Goal: Task Accomplishment & Management: Use online tool/utility

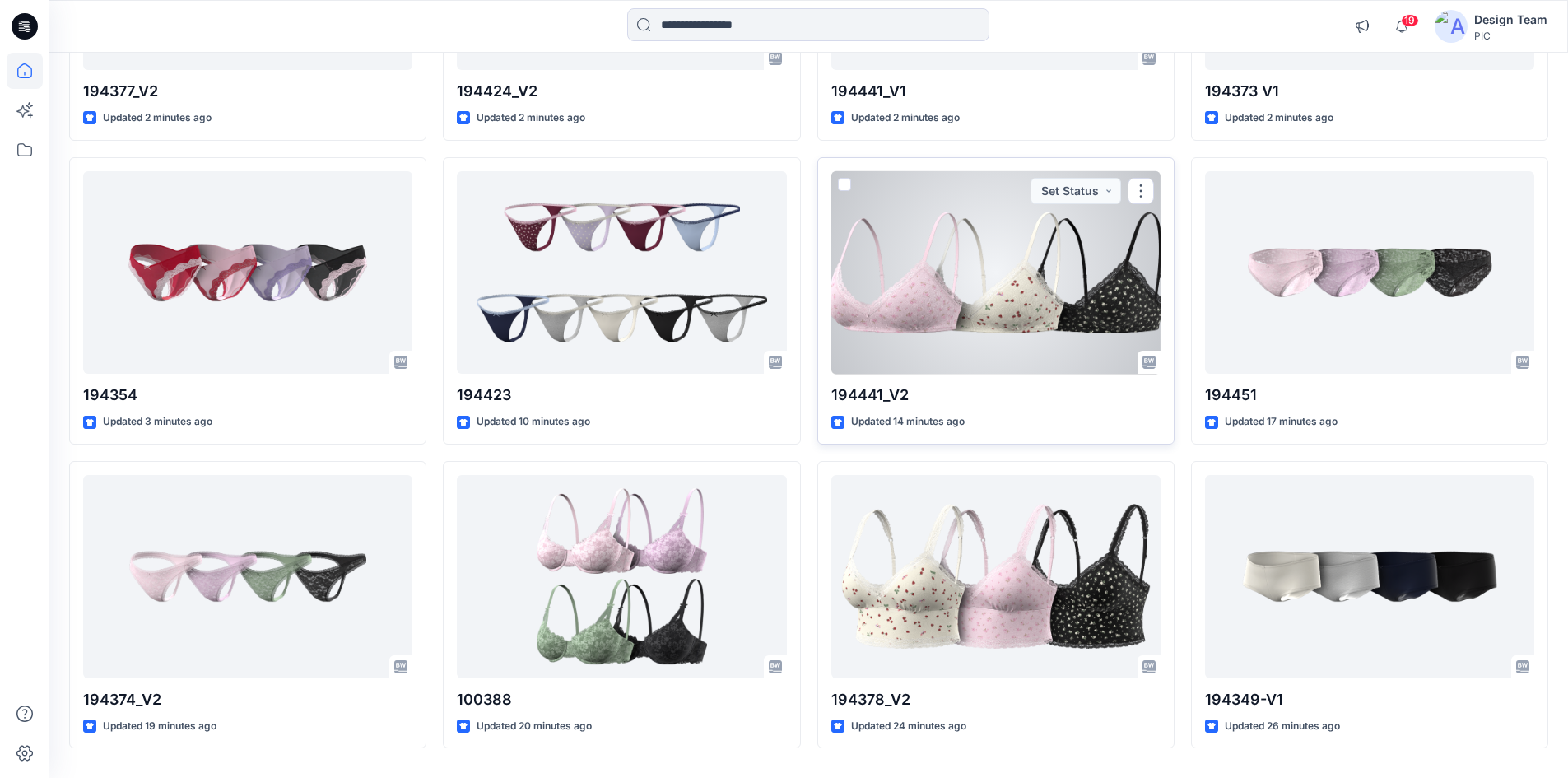
scroll to position [428, 0]
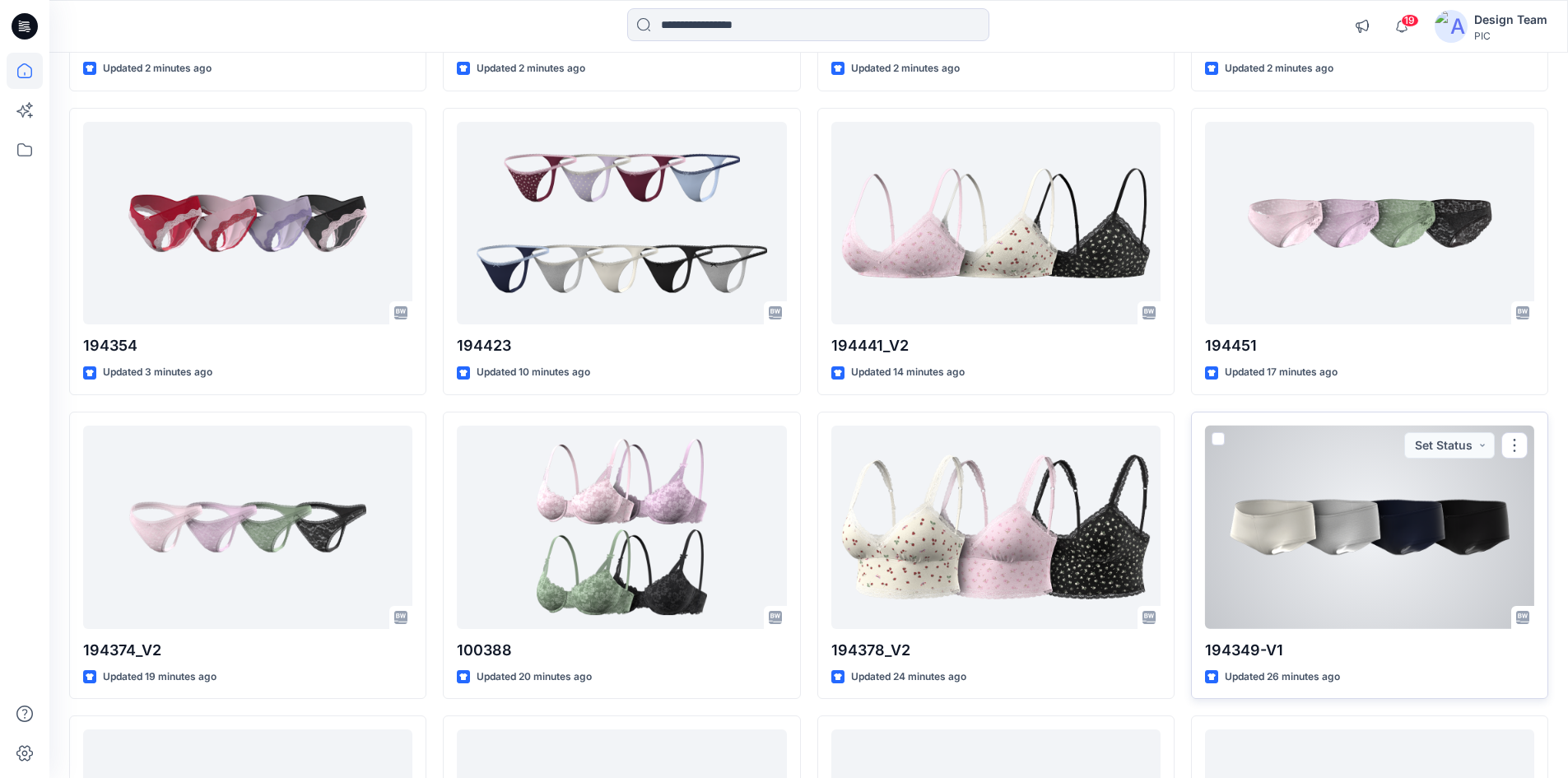
click at [1255, 472] on div at bounding box center [1370, 527] width 329 height 203
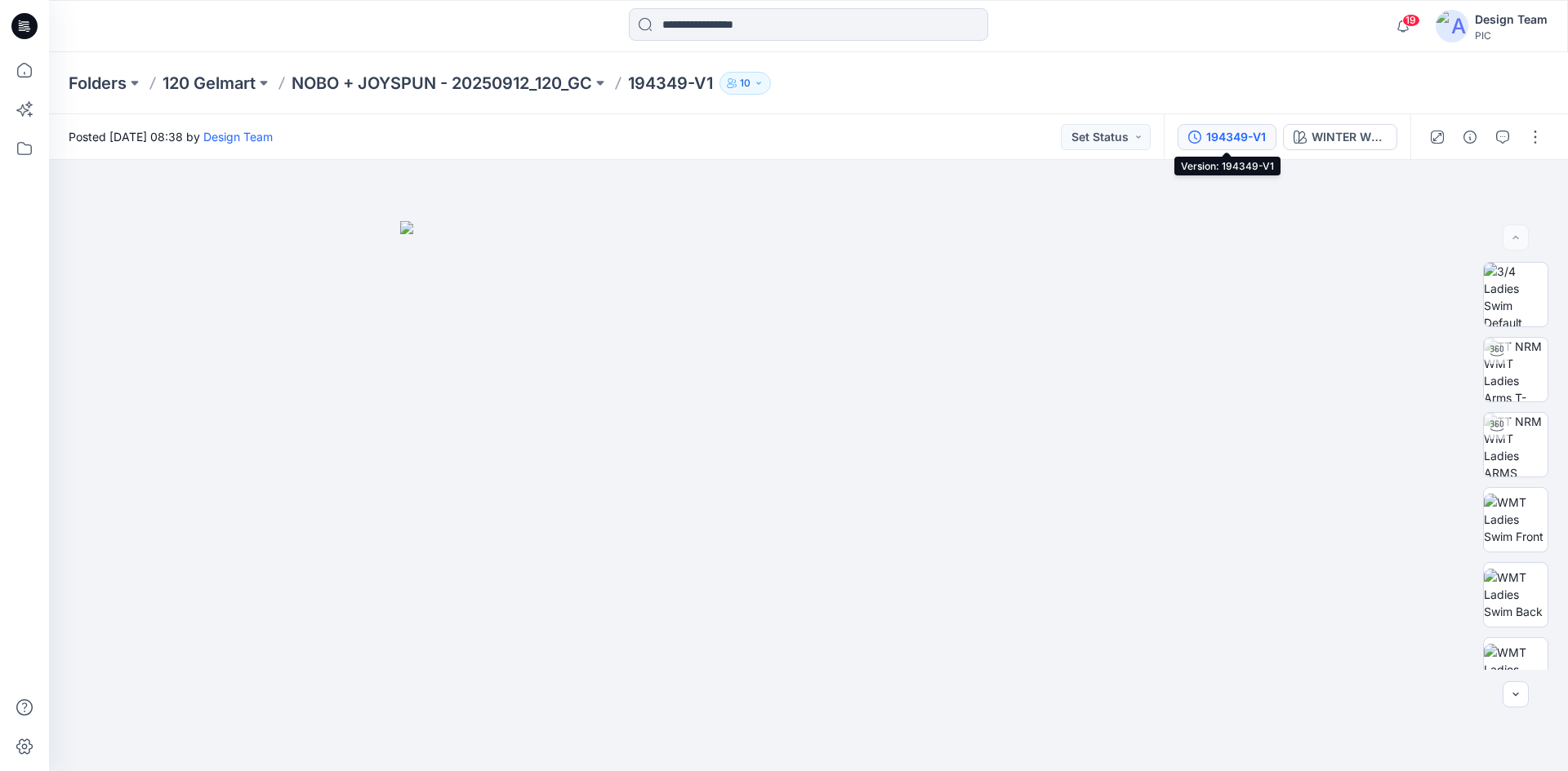
click at [1243, 143] on div "194349-V1" at bounding box center [1235, 137] width 59 height 18
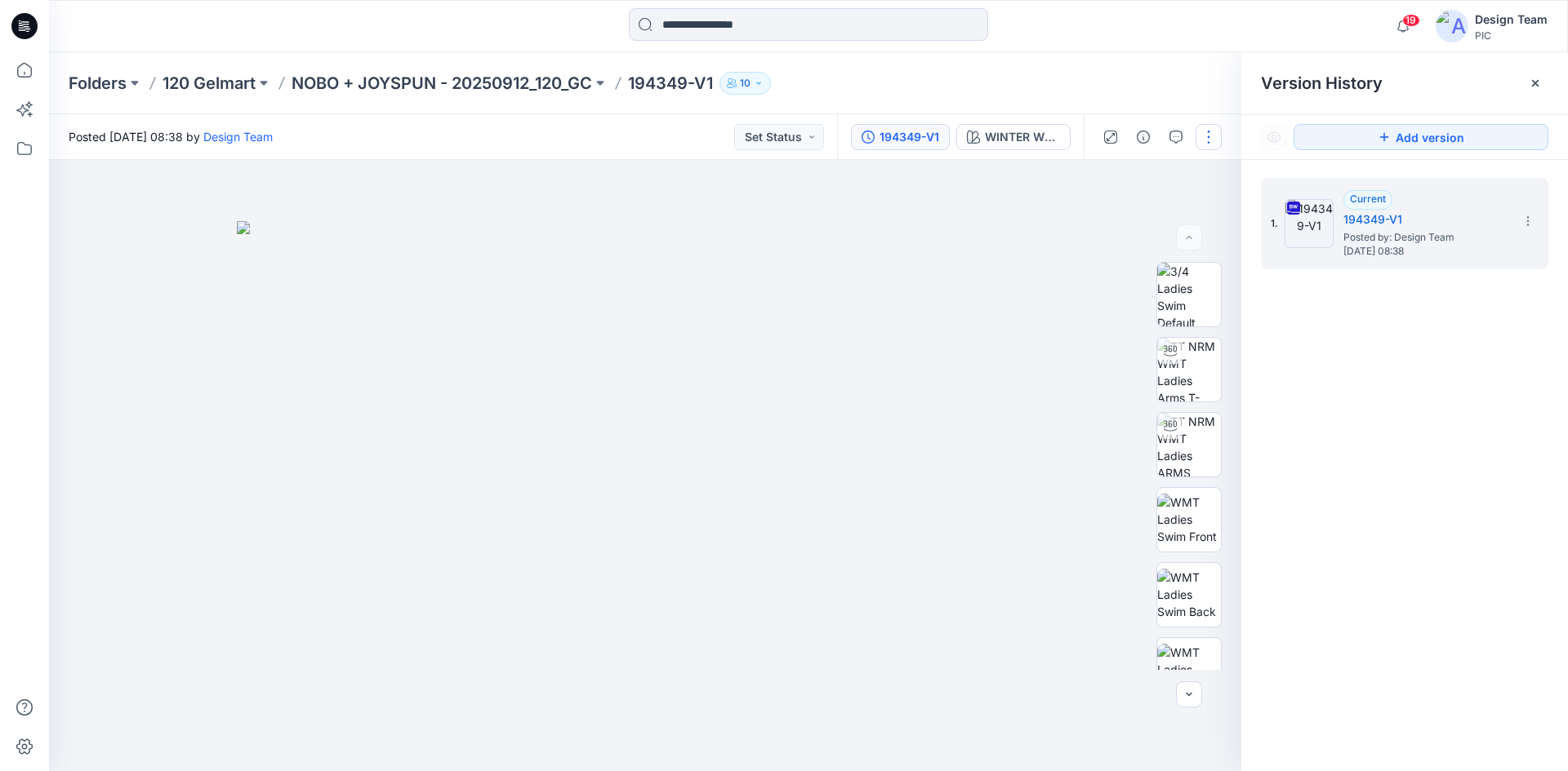
click at [1211, 135] on button "button" at bounding box center [1208, 137] width 26 height 26
click at [1123, 215] on button "Edit" at bounding box center [1140, 221] width 150 height 30
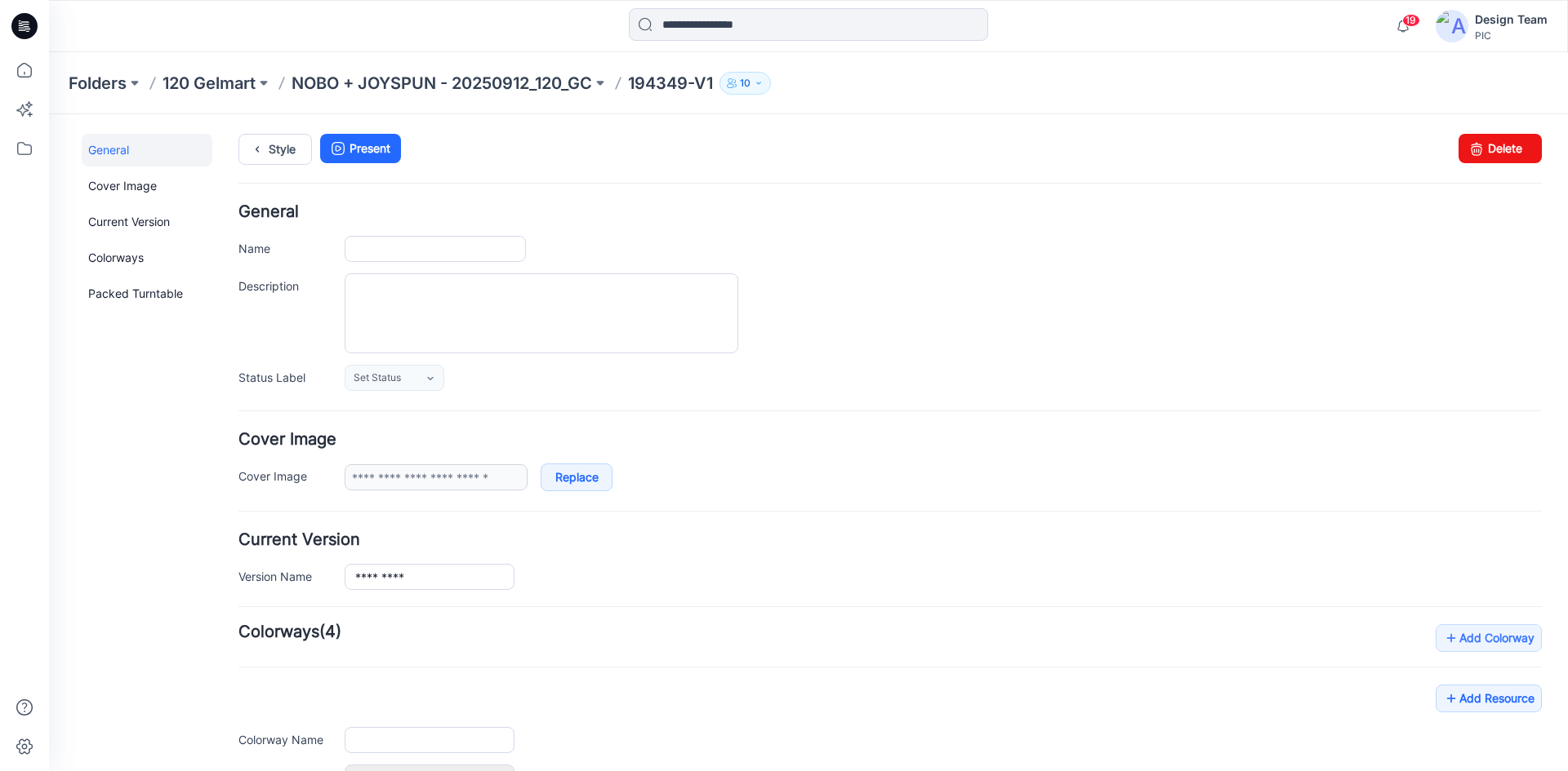
type input "*********"
type input "**********"
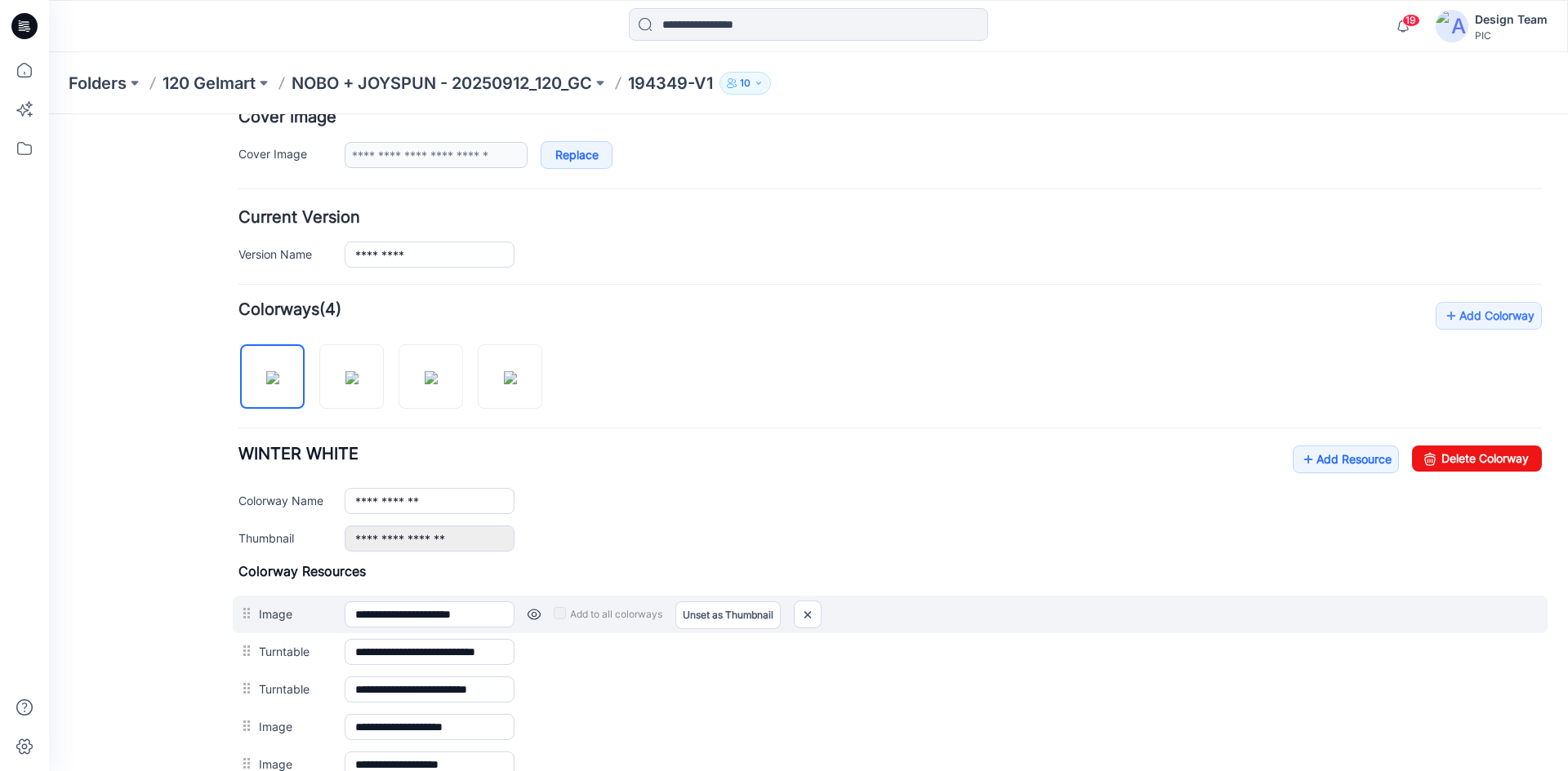
scroll to position [559, 0]
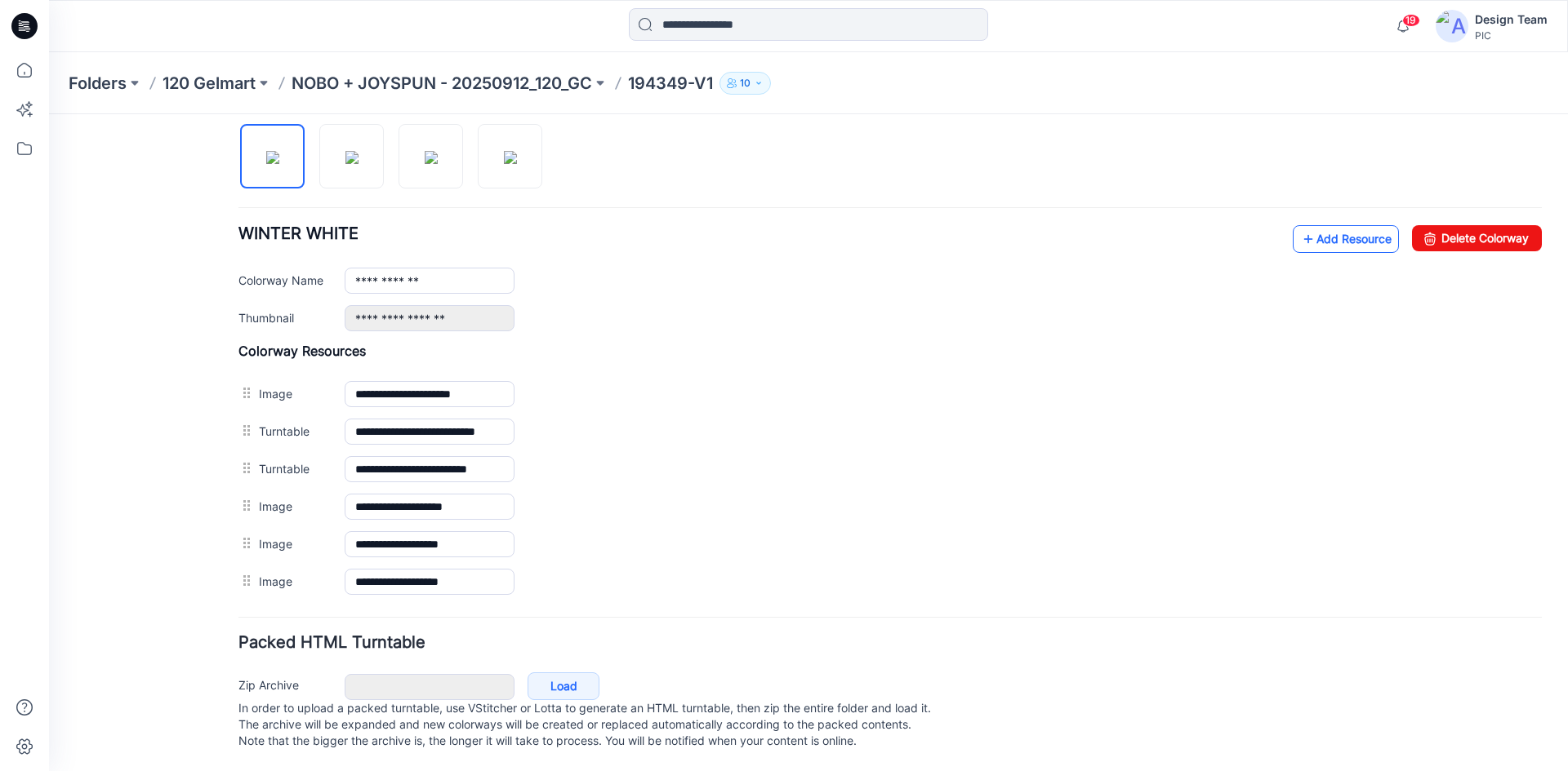
click at [1311, 230] on link "Add Resource" at bounding box center [1345, 239] width 106 height 28
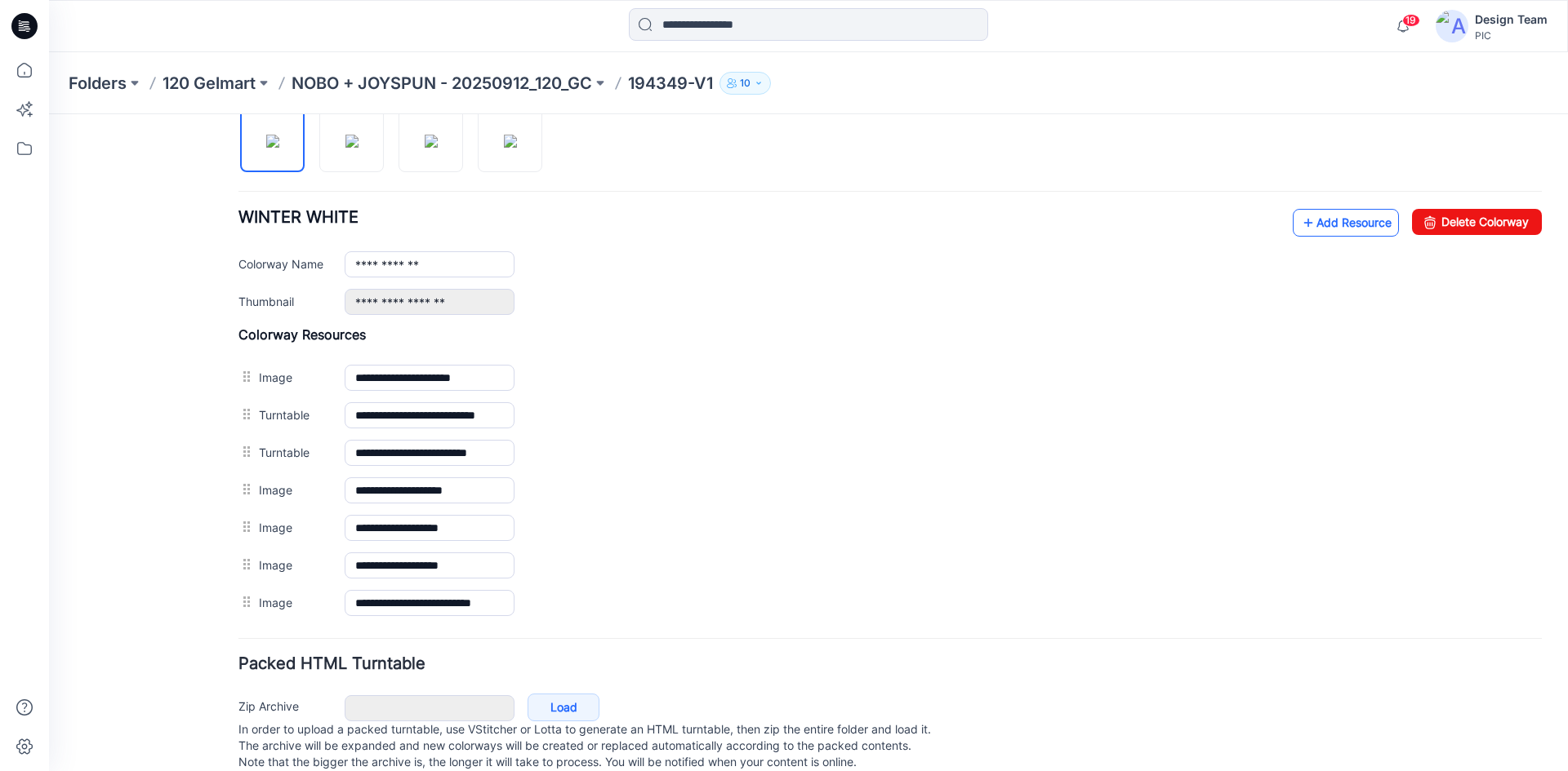
click at [1319, 219] on link "Add Resource" at bounding box center [1345, 223] width 106 height 28
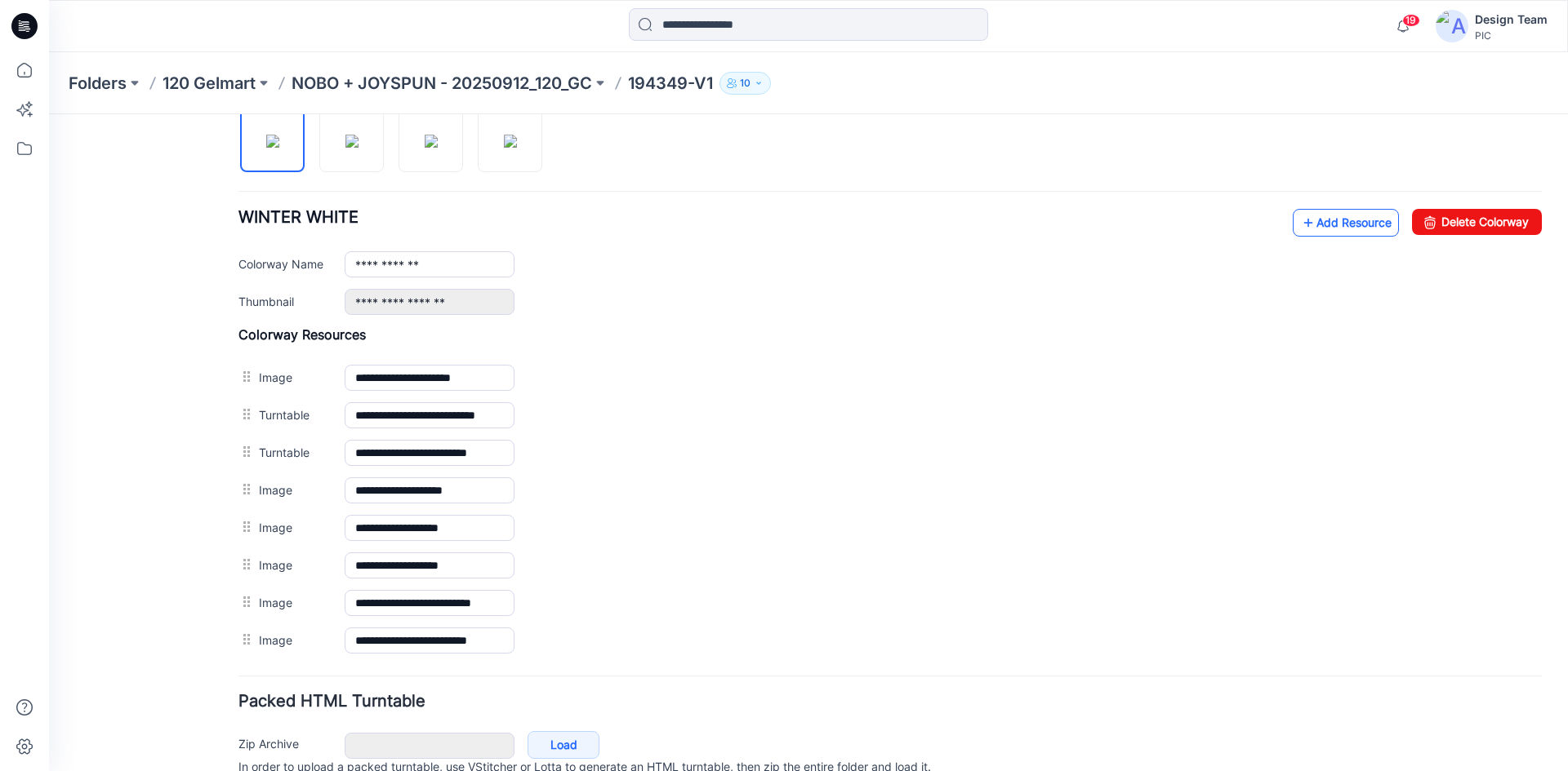
click at [1320, 217] on link "Add Resource" at bounding box center [1345, 223] width 106 height 28
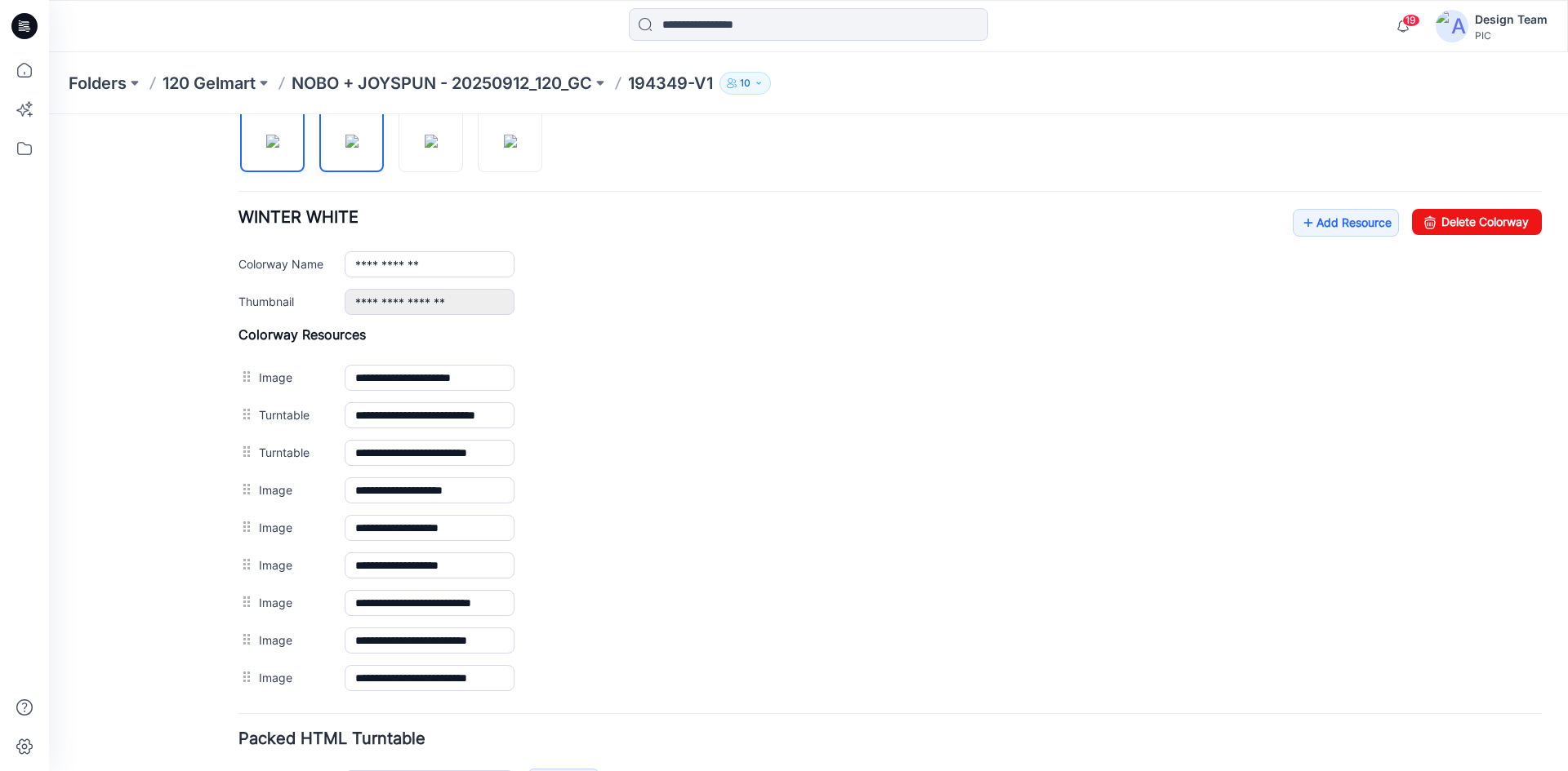
click at [345, 148] on img at bounding box center [351, 140] width 13 height 13
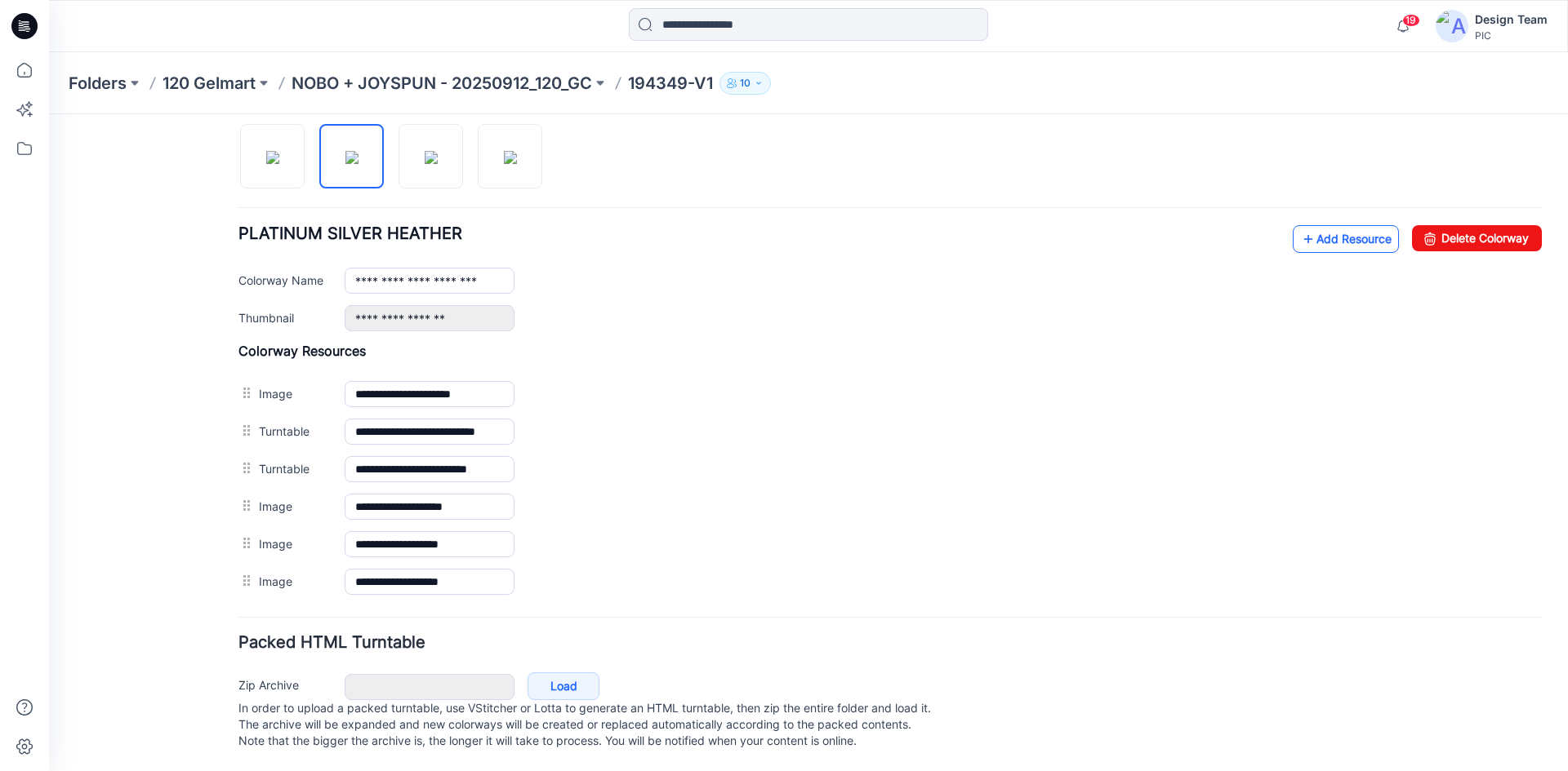
click at [1329, 227] on link "Add Resource" at bounding box center [1345, 239] width 106 height 28
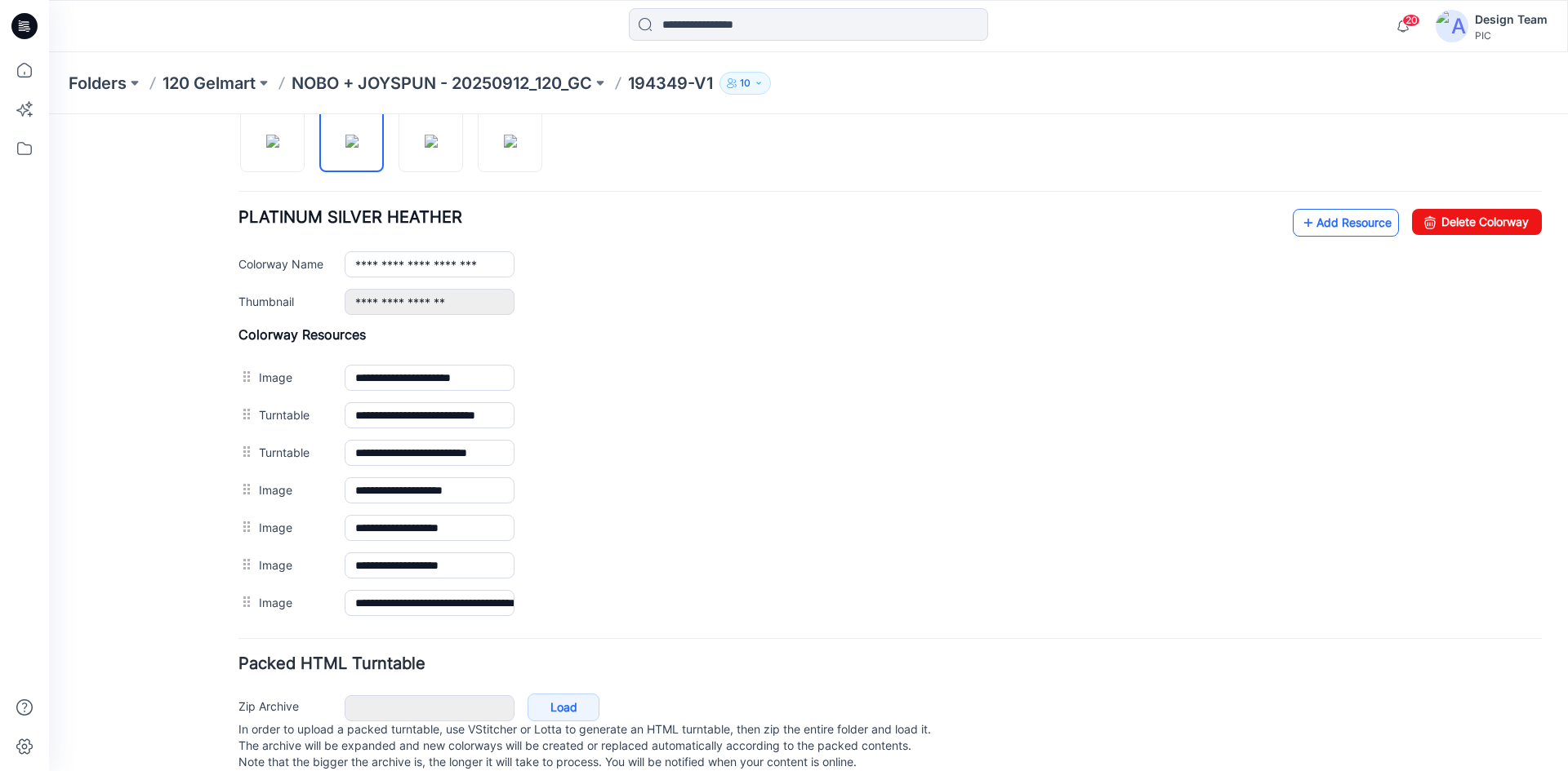
click at [1302, 214] on link "Add Resource" at bounding box center [1345, 223] width 106 height 28
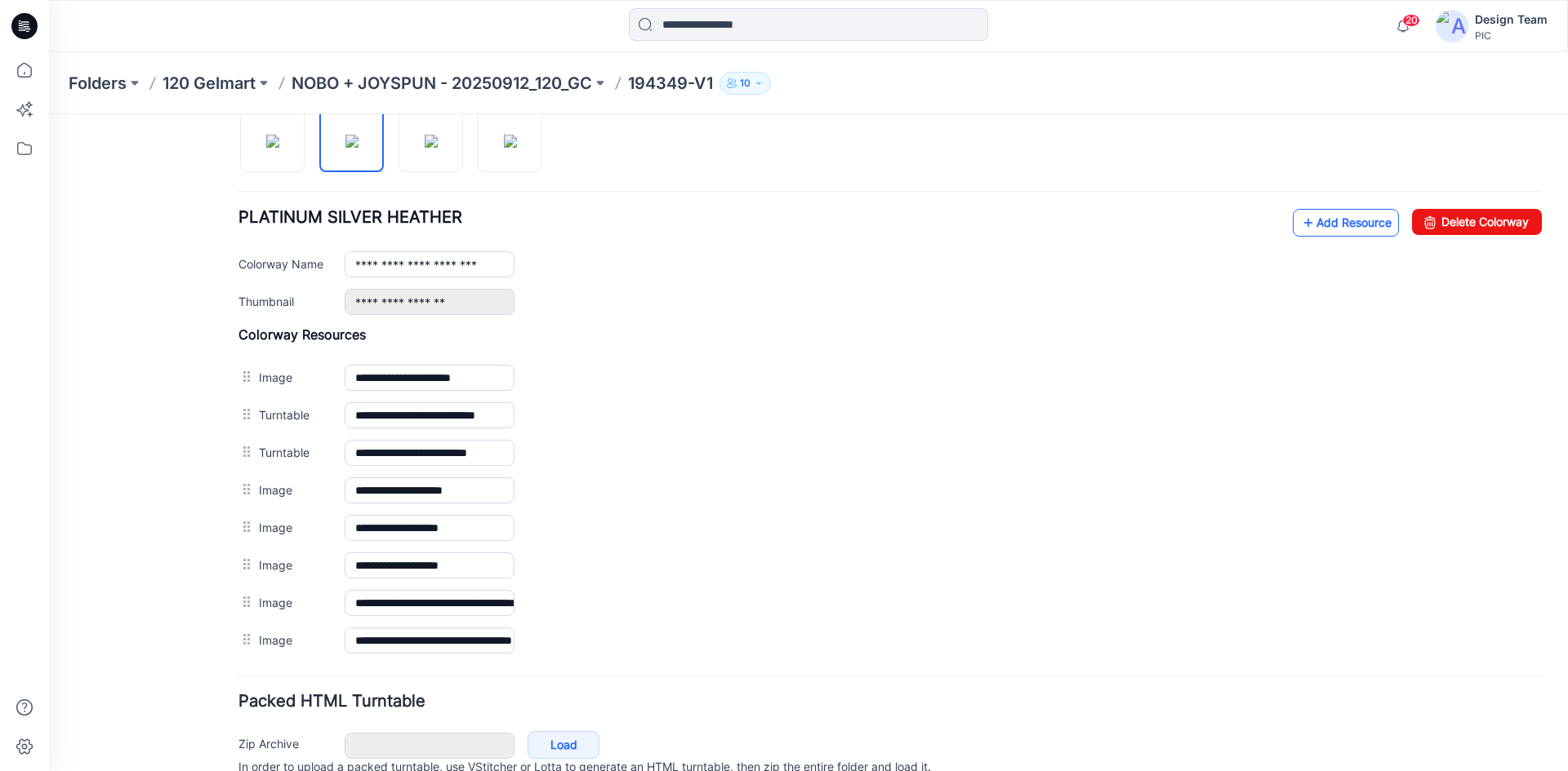
click at [1300, 232] on icon at bounding box center [1307, 223] width 17 height 26
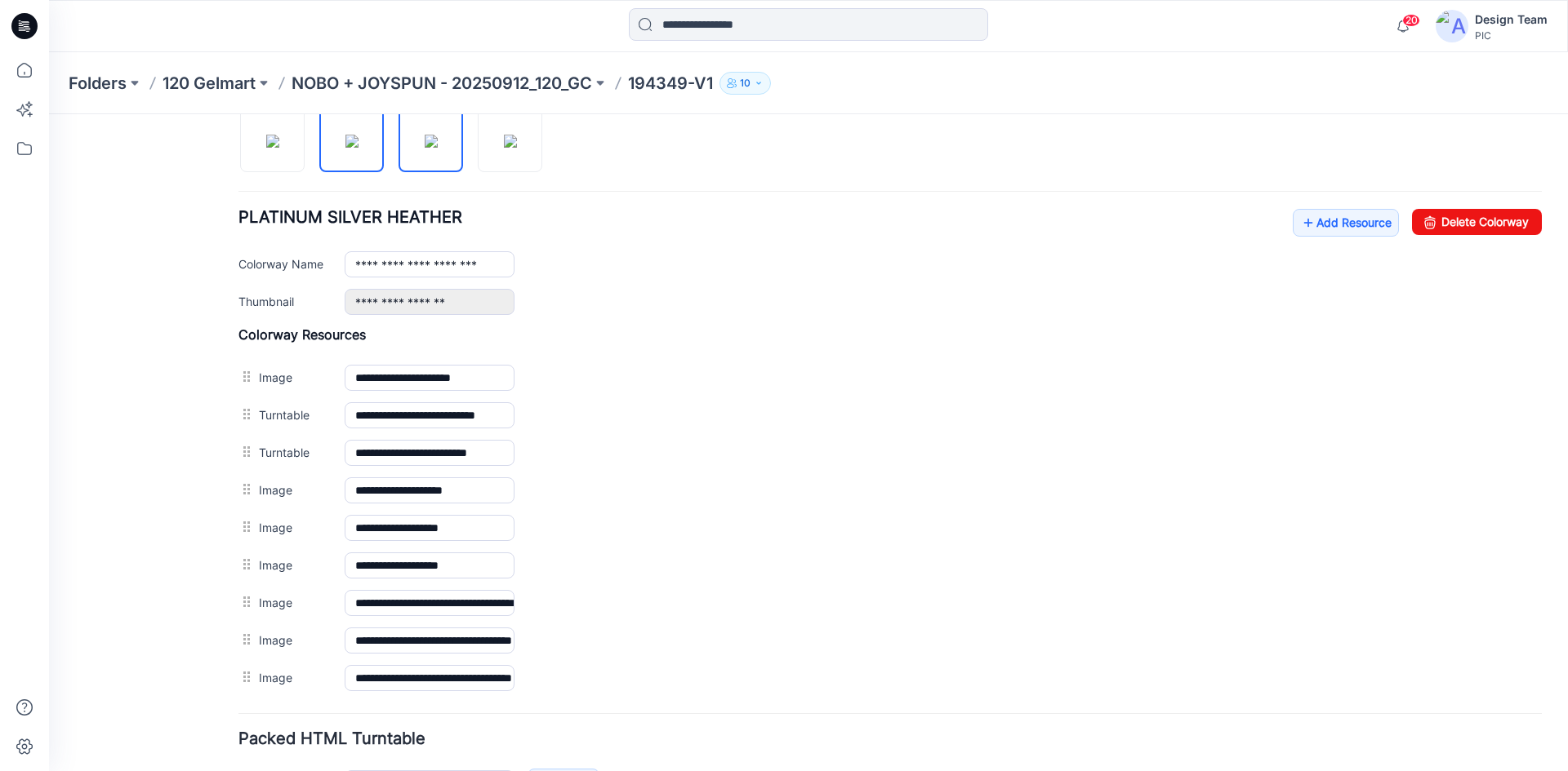
click at [425, 148] on img at bounding box center [430, 140] width 13 height 13
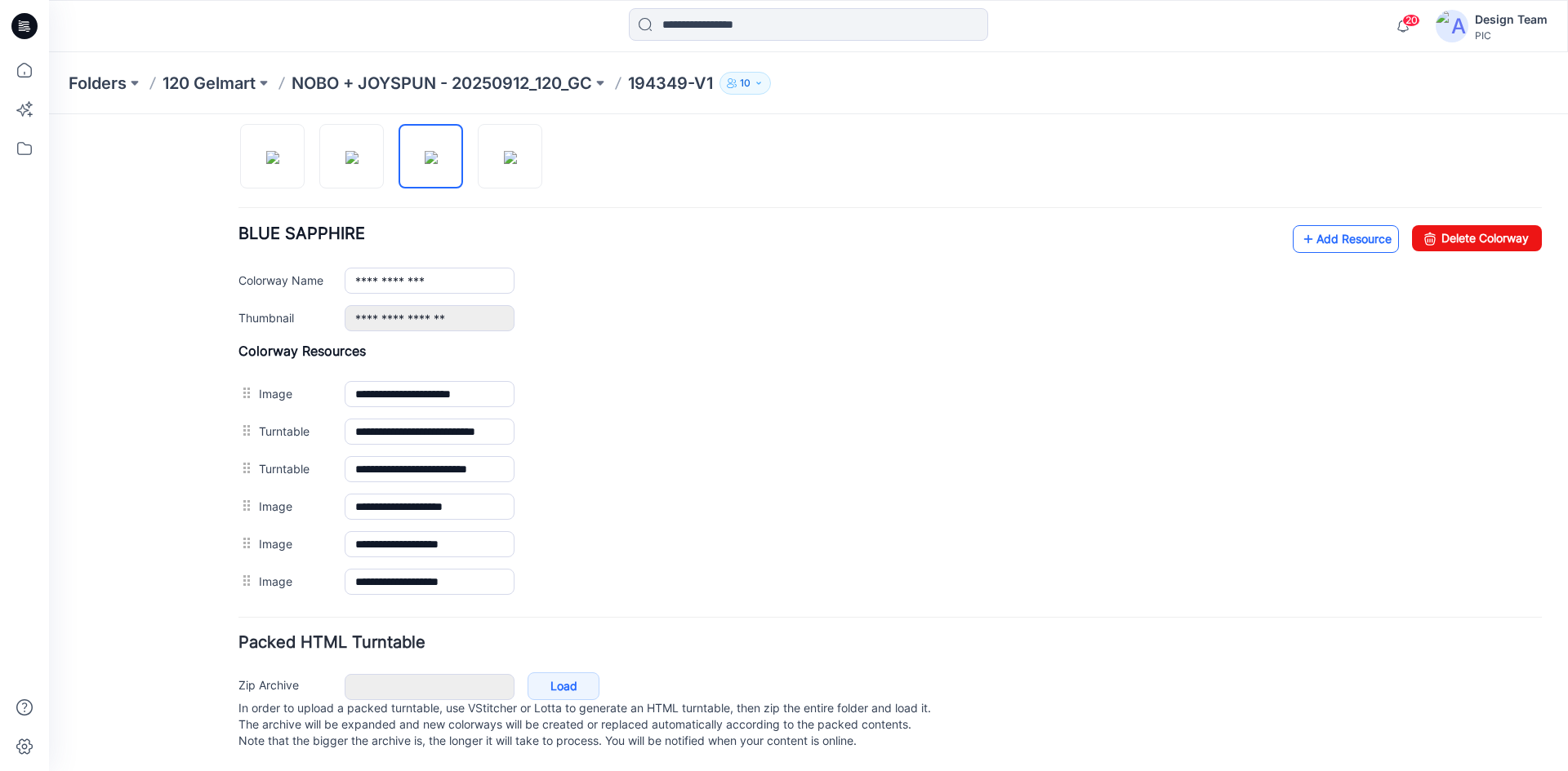
click at [1355, 227] on link "Add Resource" at bounding box center [1345, 239] width 106 height 28
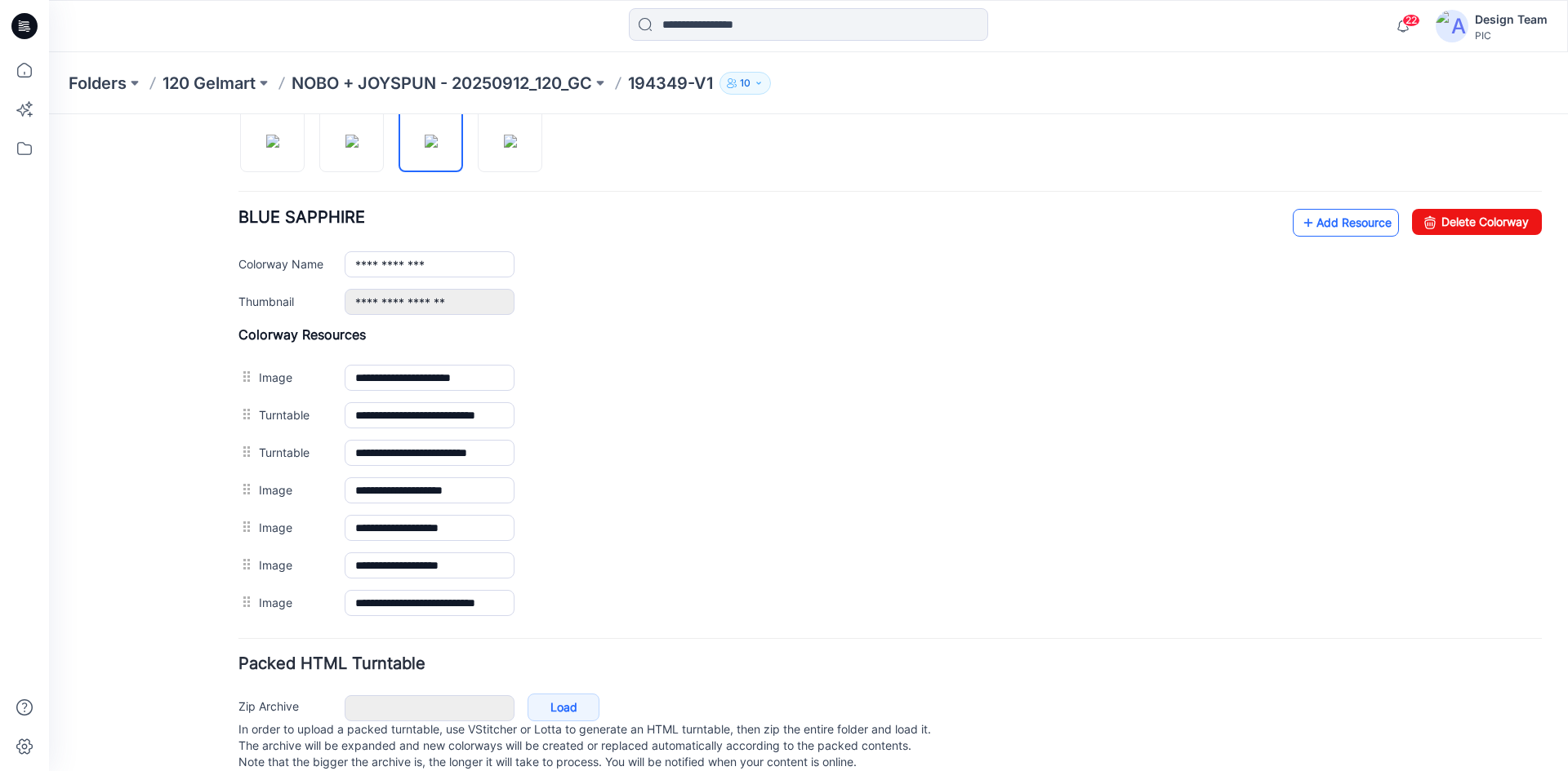
click at [1300, 219] on icon at bounding box center [1307, 223] width 17 height 26
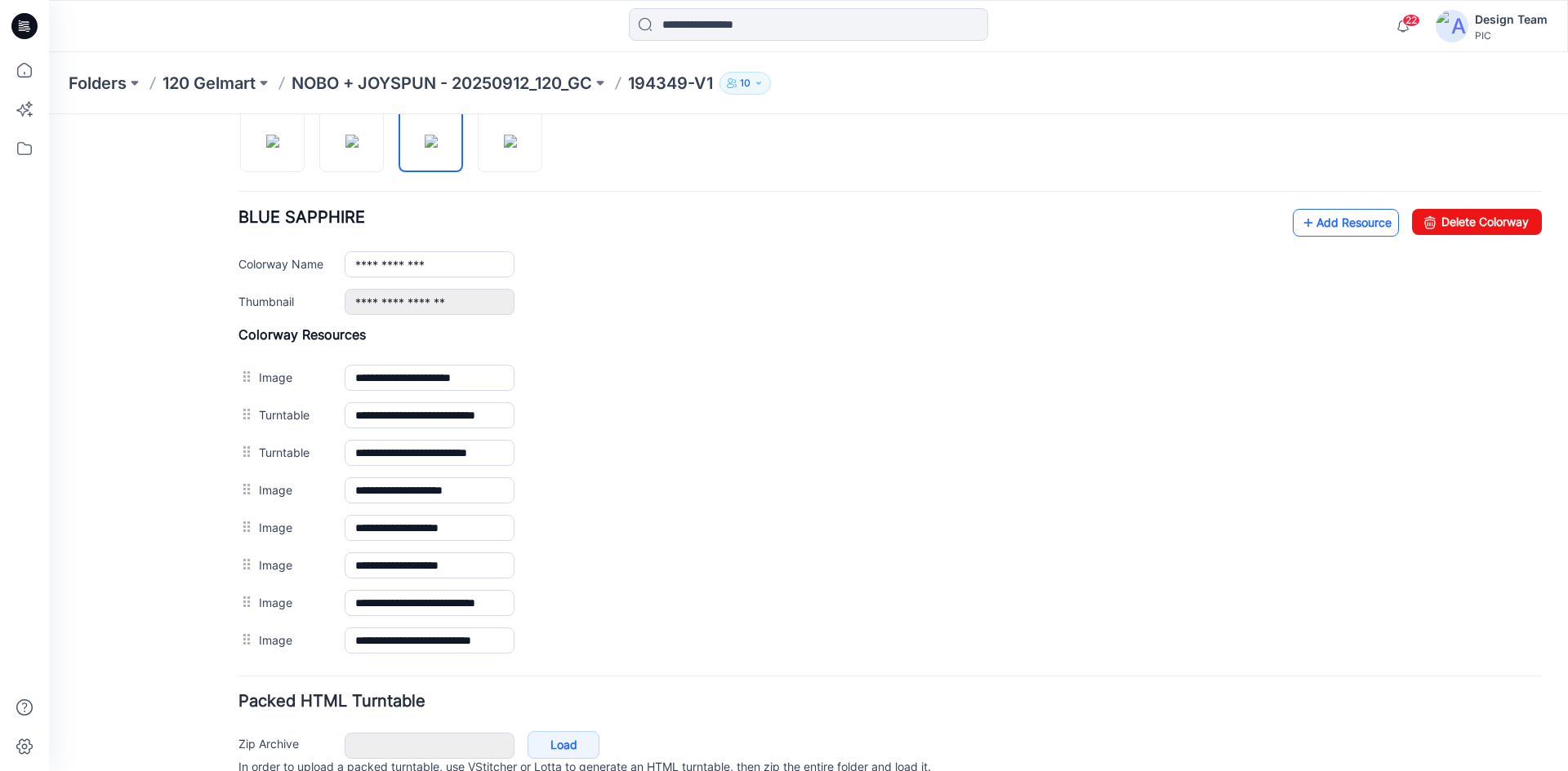
click at [1300, 218] on icon at bounding box center [1307, 223] width 17 height 26
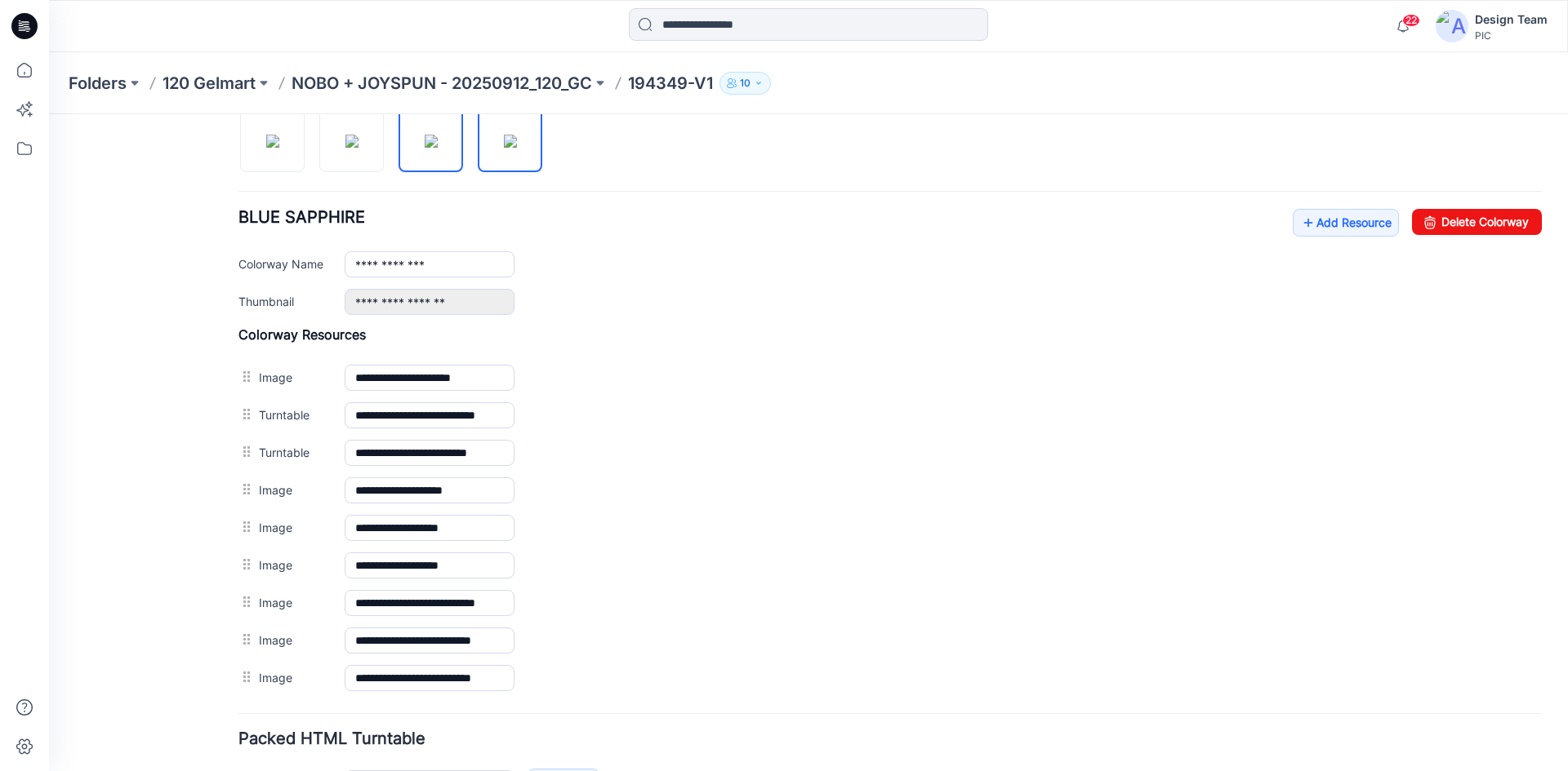
click at [504, 148] on img at bounding box center [510, 140] width 13 height 13
type input "**********"
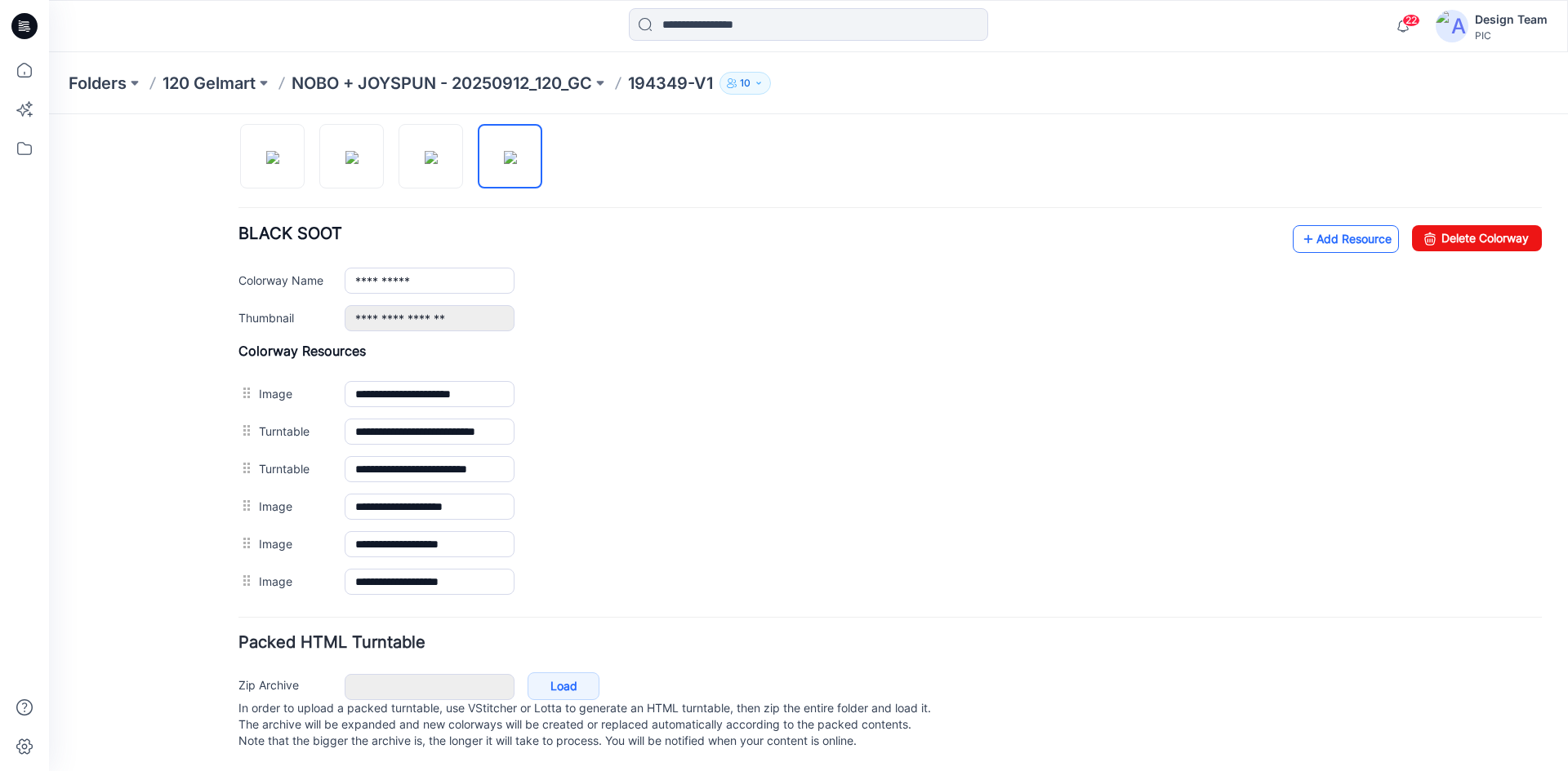
click at [1302, 226] on link "Add Resource" at bounding box center [1345, 239] width 106 height 28
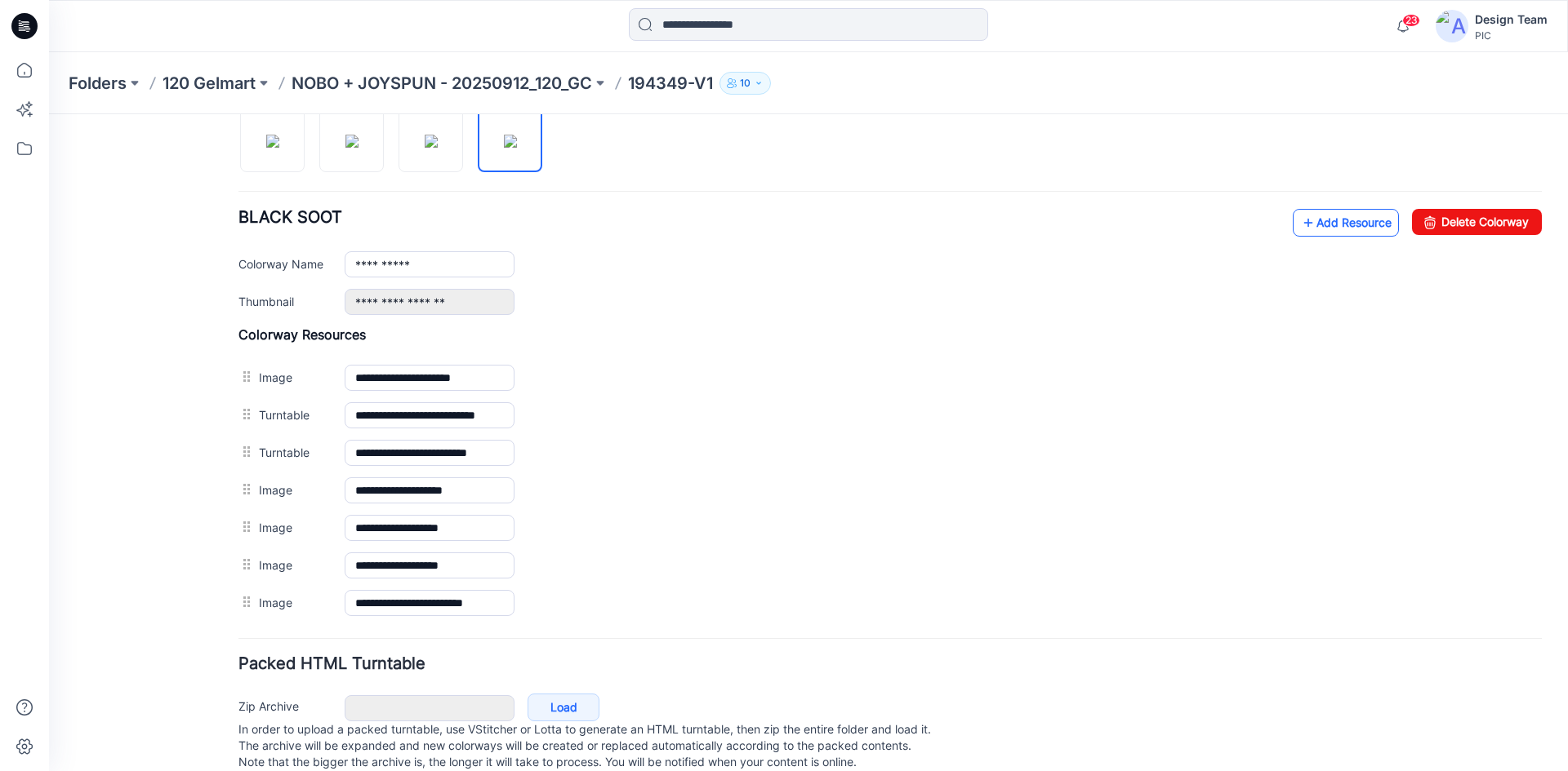
click at [1301, 227] on icon at bounding box center [1307, 223] width 17 height 26
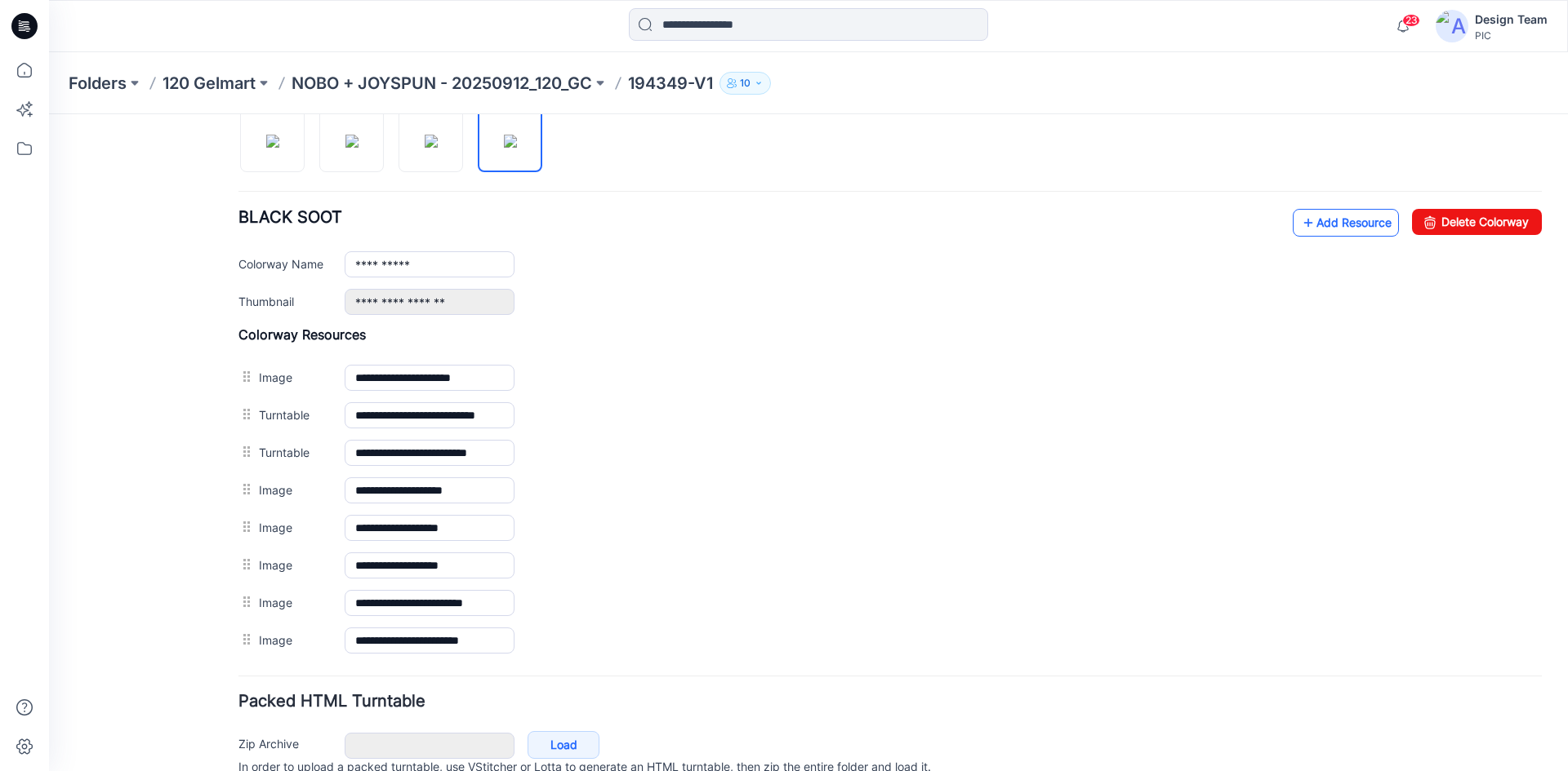
click at [1316, 226] on link "Add Resource" at bounding box center [1345, 223] width 106 height 28
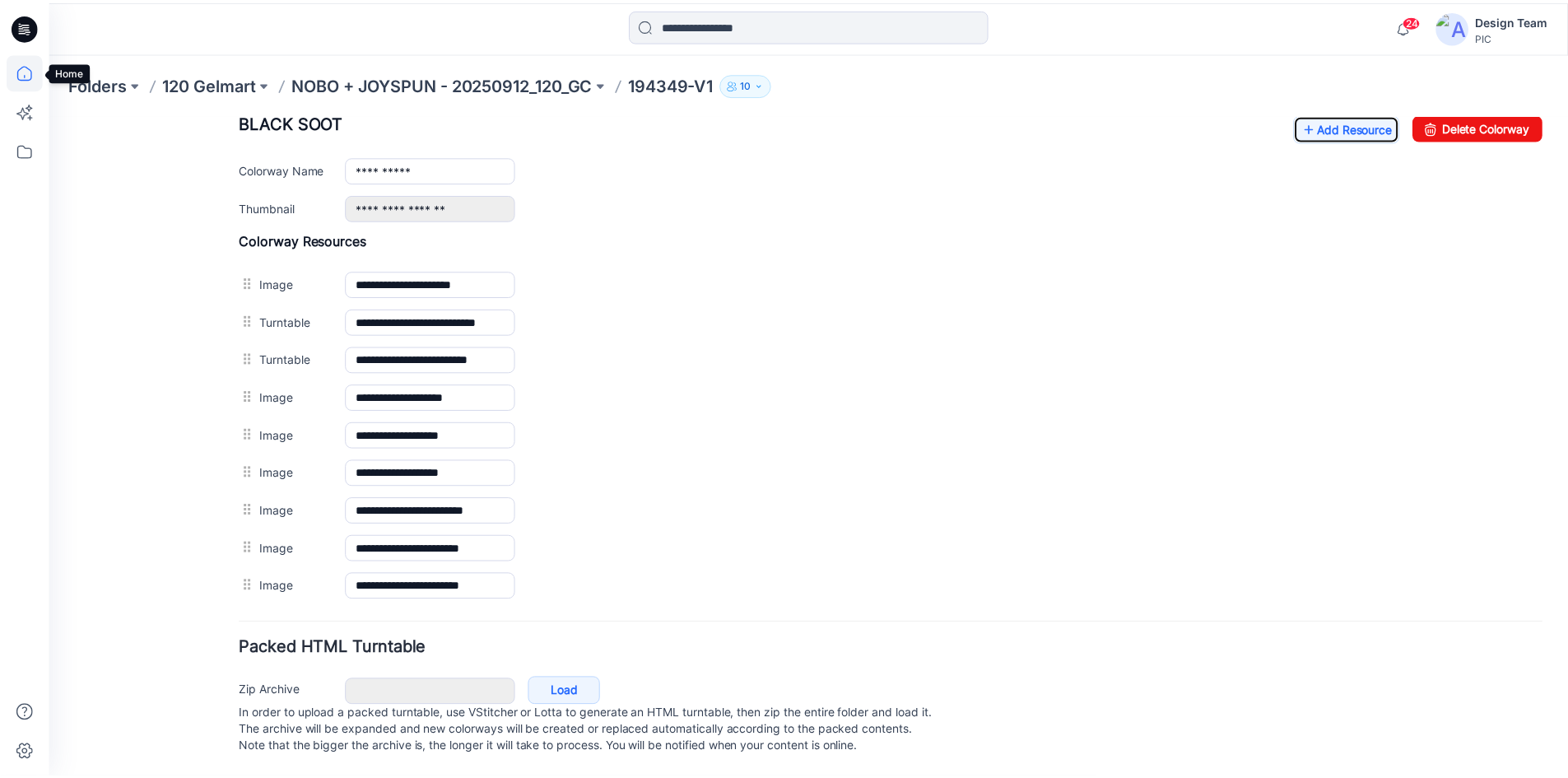
scroll to position [678, 0]
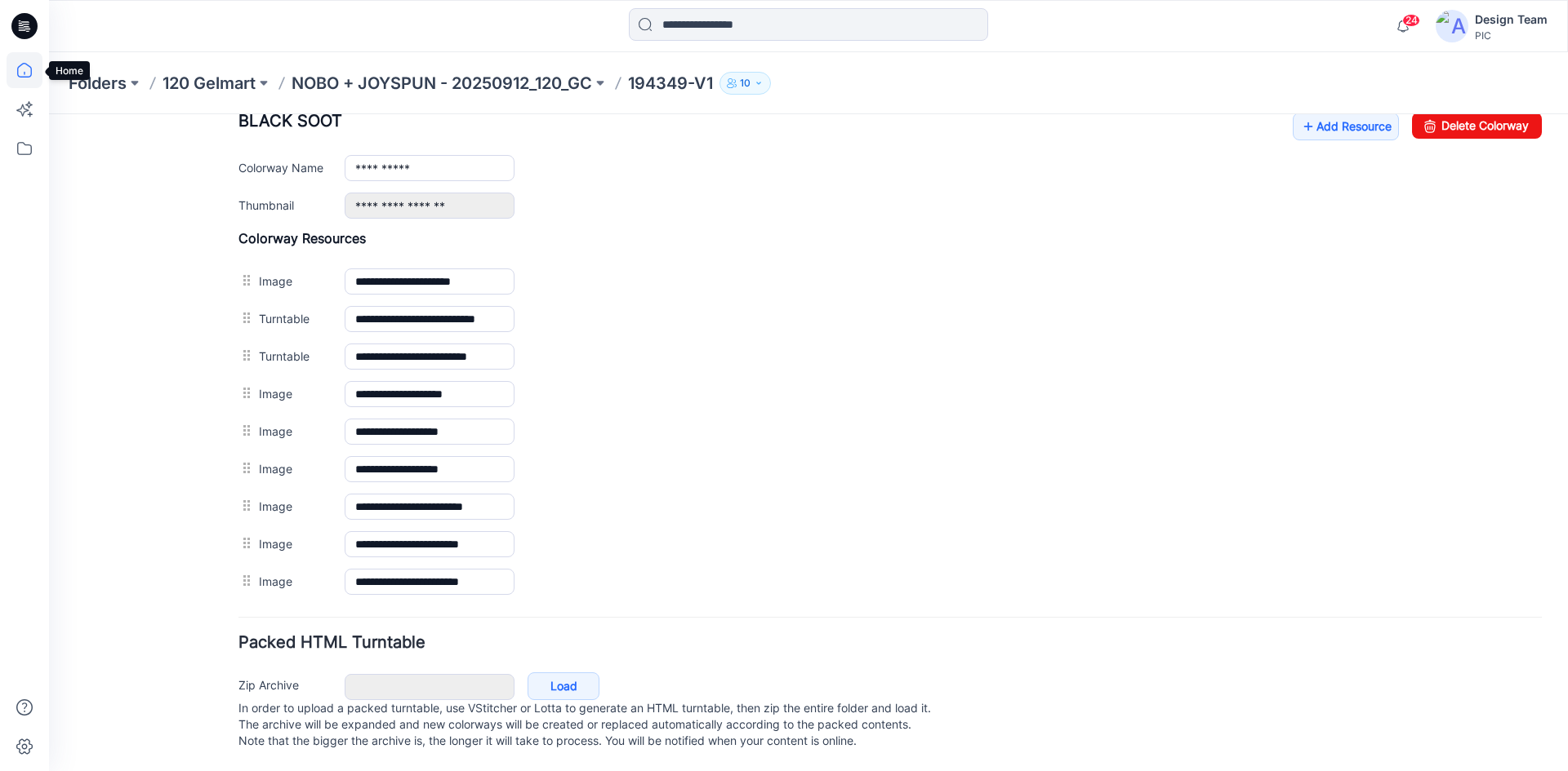
click at [16, 71] on icon at bounding box center [24, 70] width 36 height 36
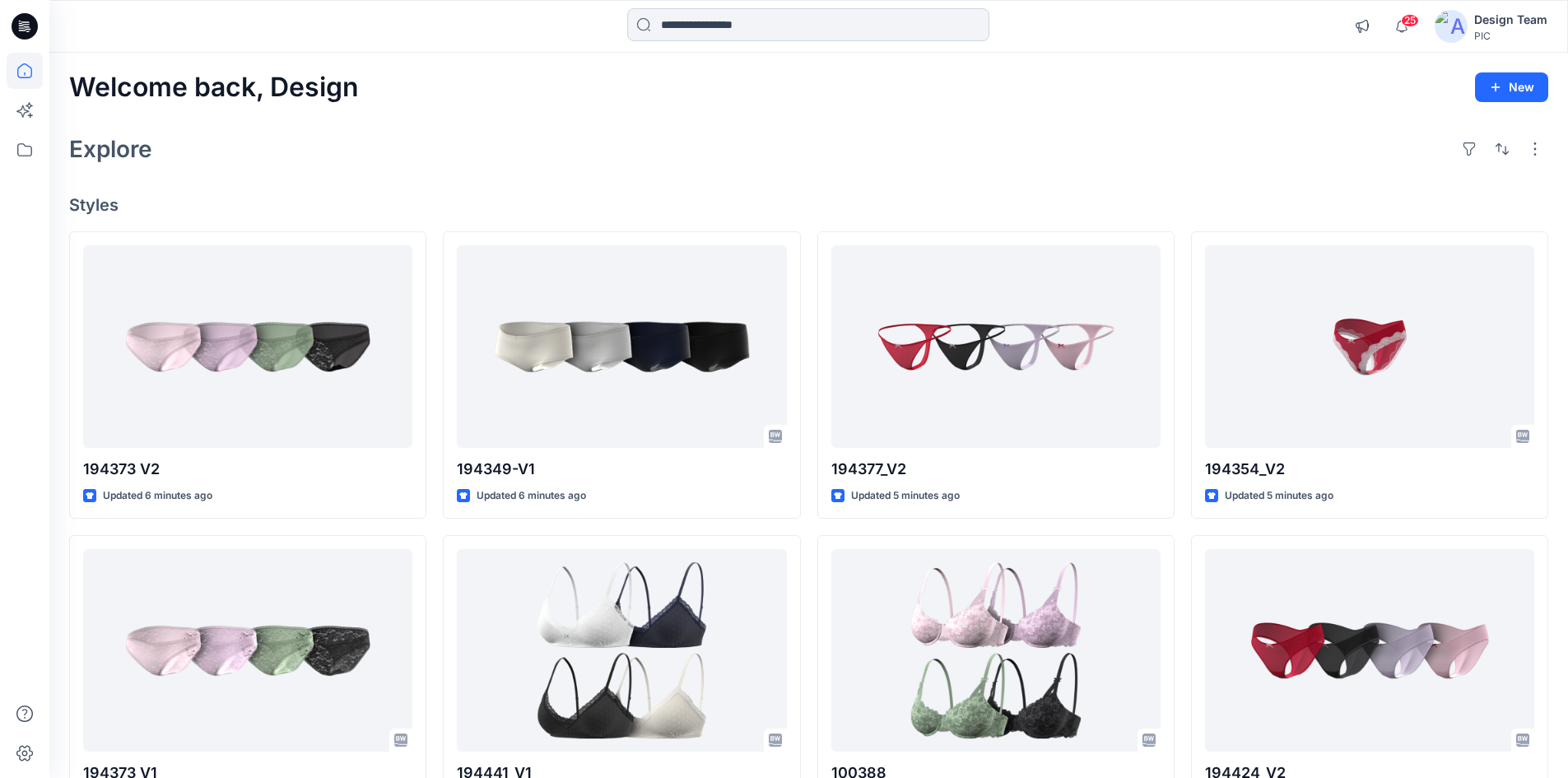
click at [714, 26] on input at bounding box center [808, 25] width 362 height 33
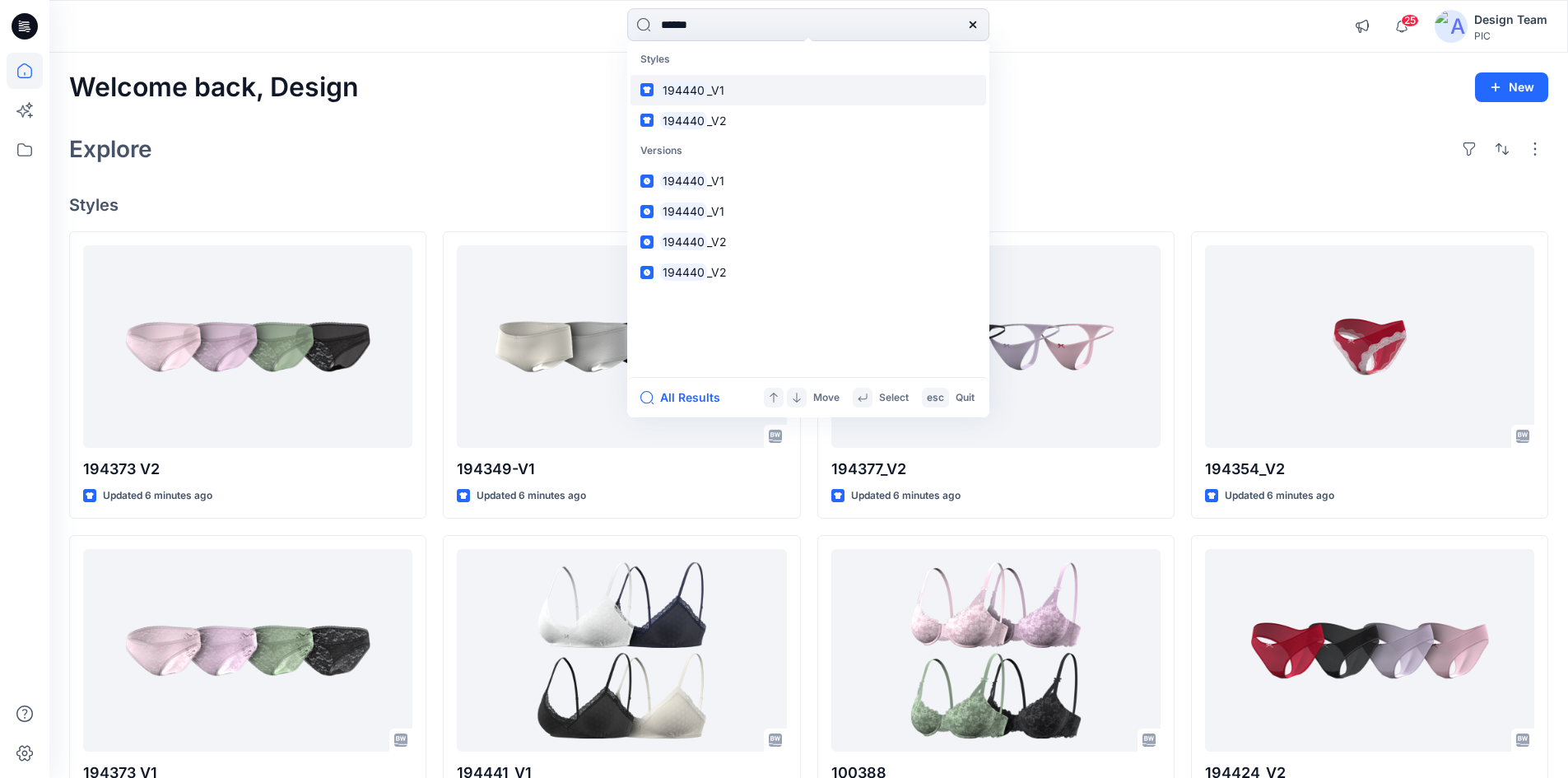
type input "******"
click at [771, 83] on link "194440 _V1" at bounding box center [808, 89] width 356 height 30
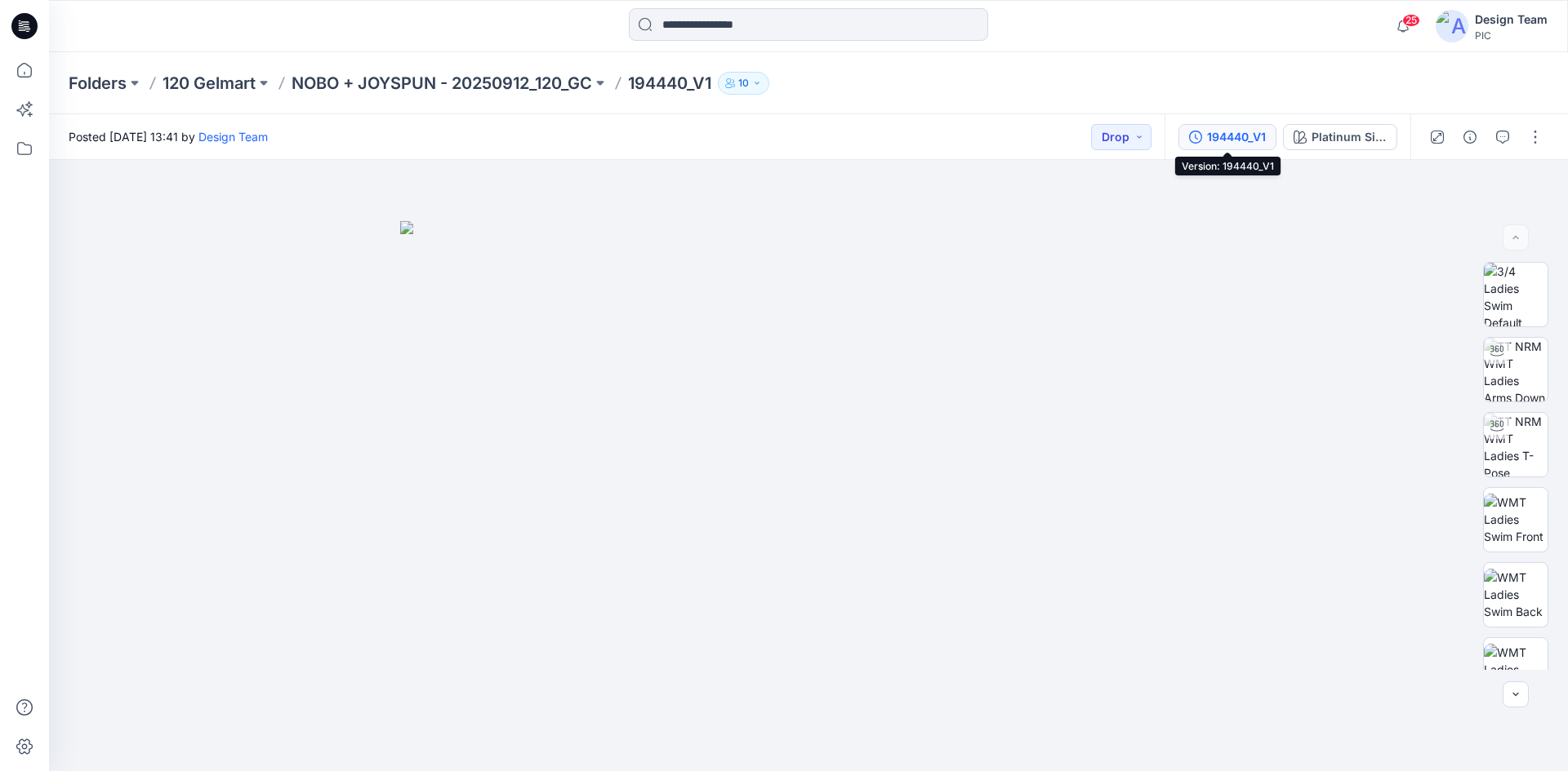
click at [1223, 140] on div "194440_V1" at bounding box center [1236, 137] width 58 height 18
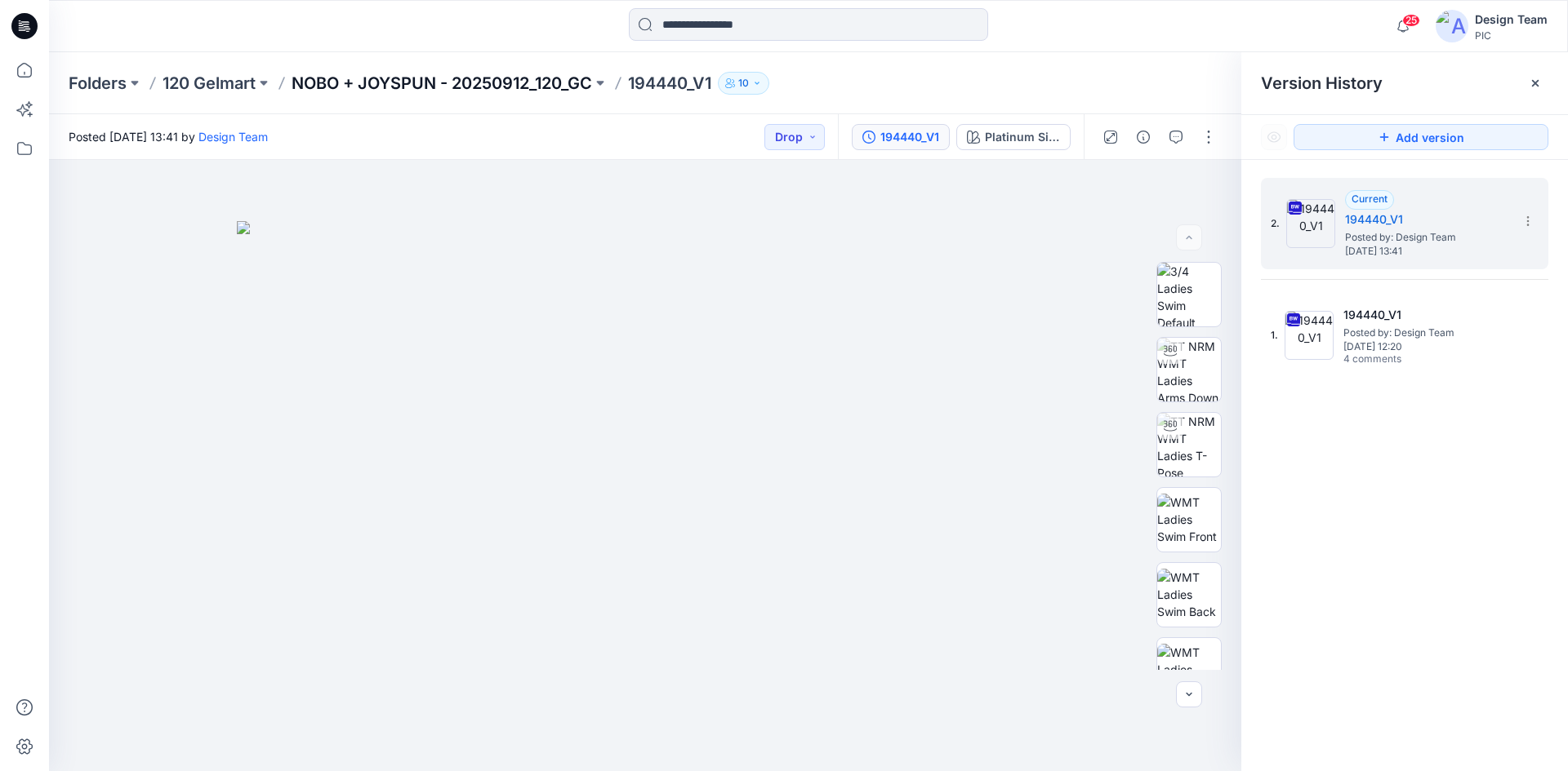
click at [479, 81] on p "NOBO + JOYSPUN - 20250912_120_GC" at bounding box center [442, 84] width 301 height 23
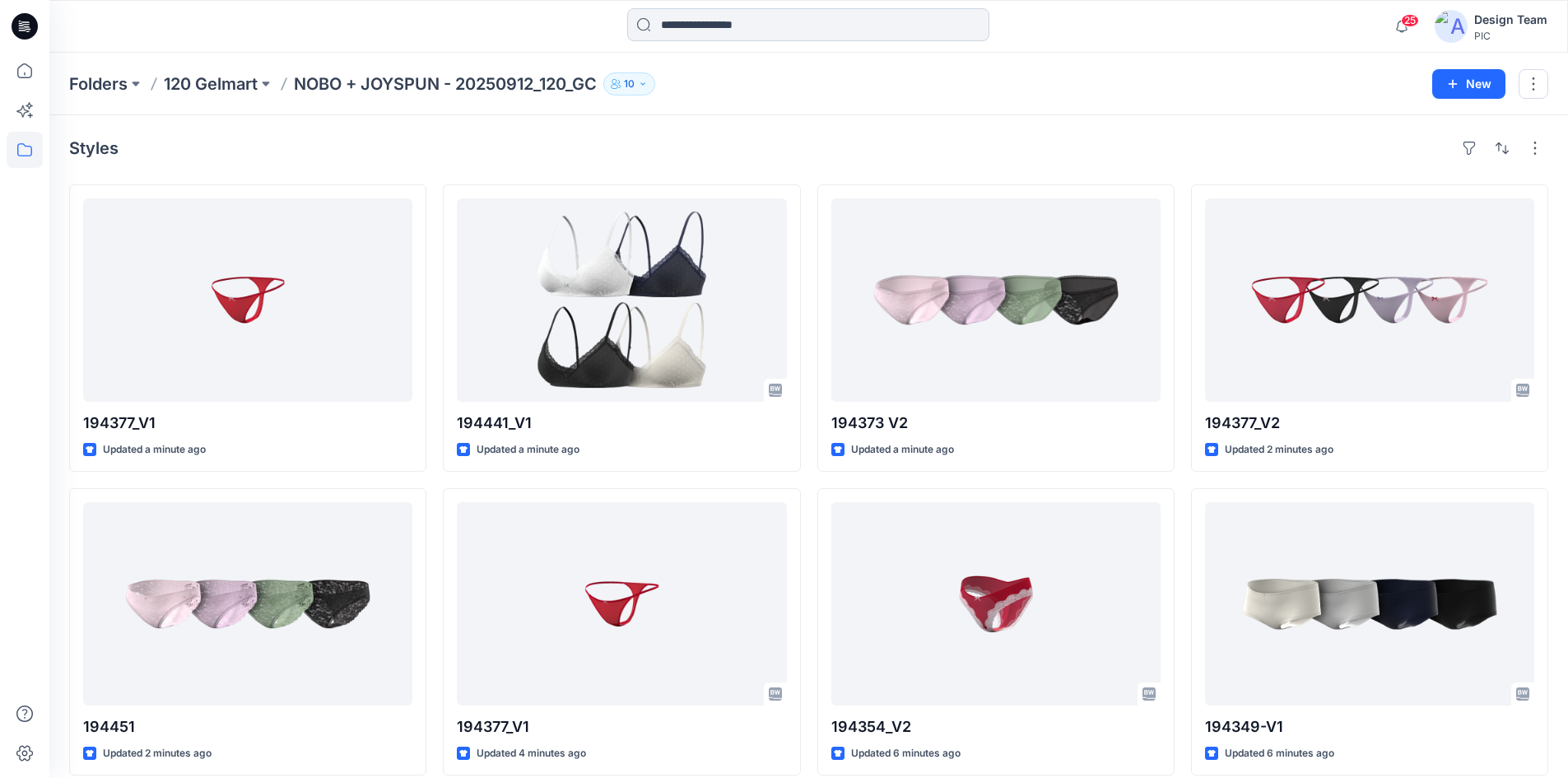
click at [776, 24] on input at bounding box center [808, 25] width 362 height 33
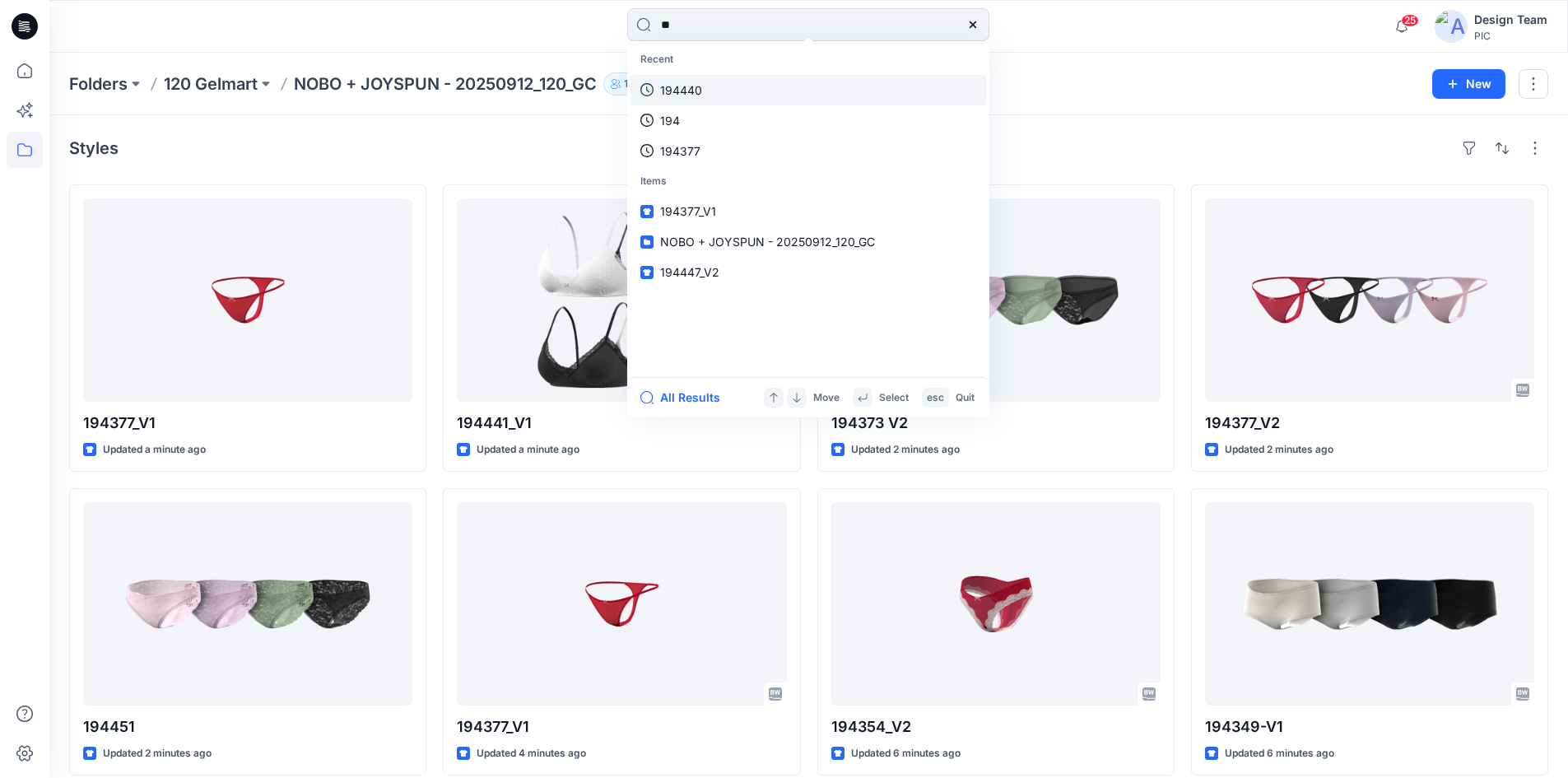
type input "**"
click at [714, 86] on link "194440" at bounding box center [808, 89] width 356 height 30
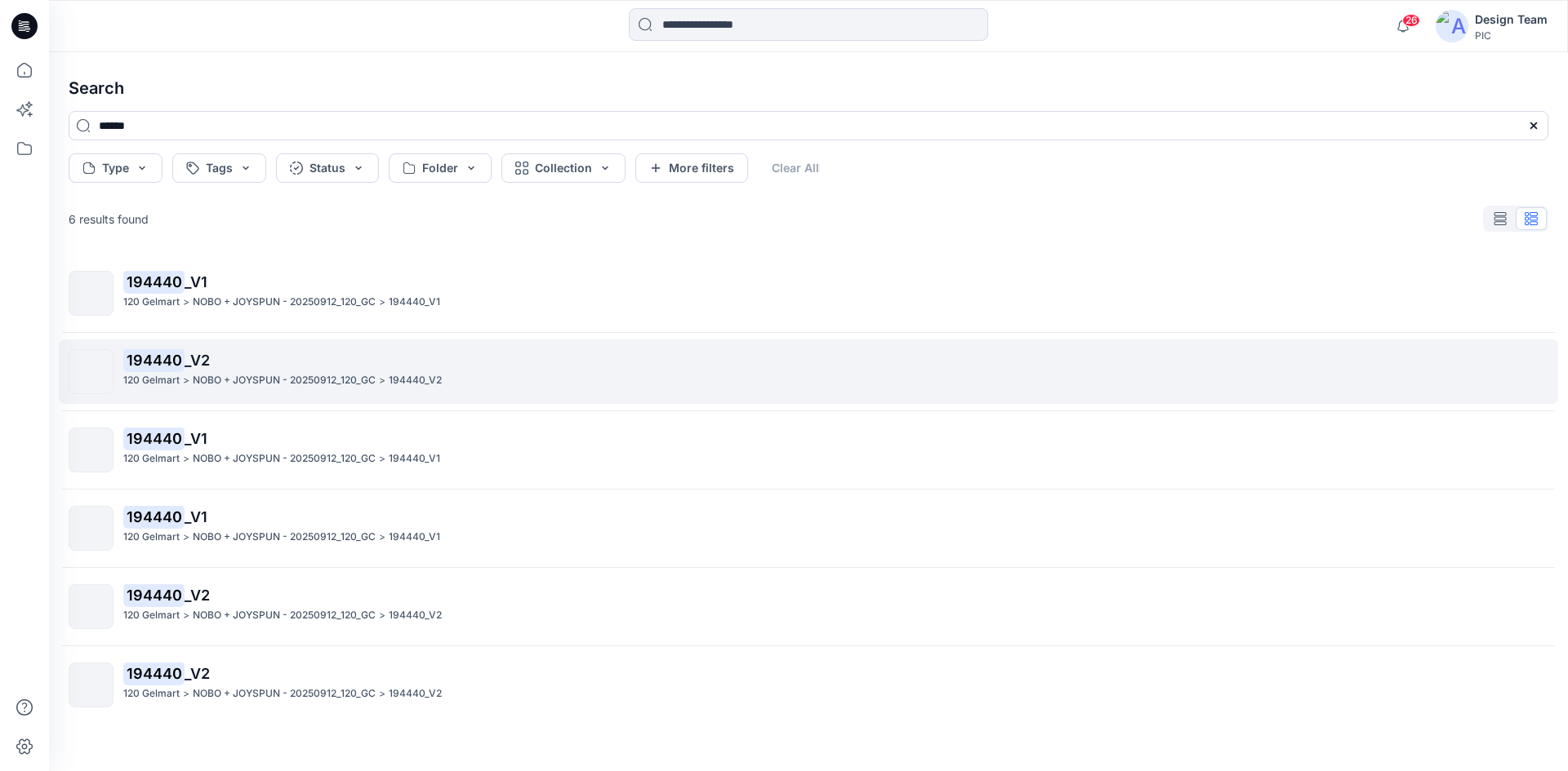
click at [160, 368] on mark "194440" at bounding box center [154, 360] width 61 height 23
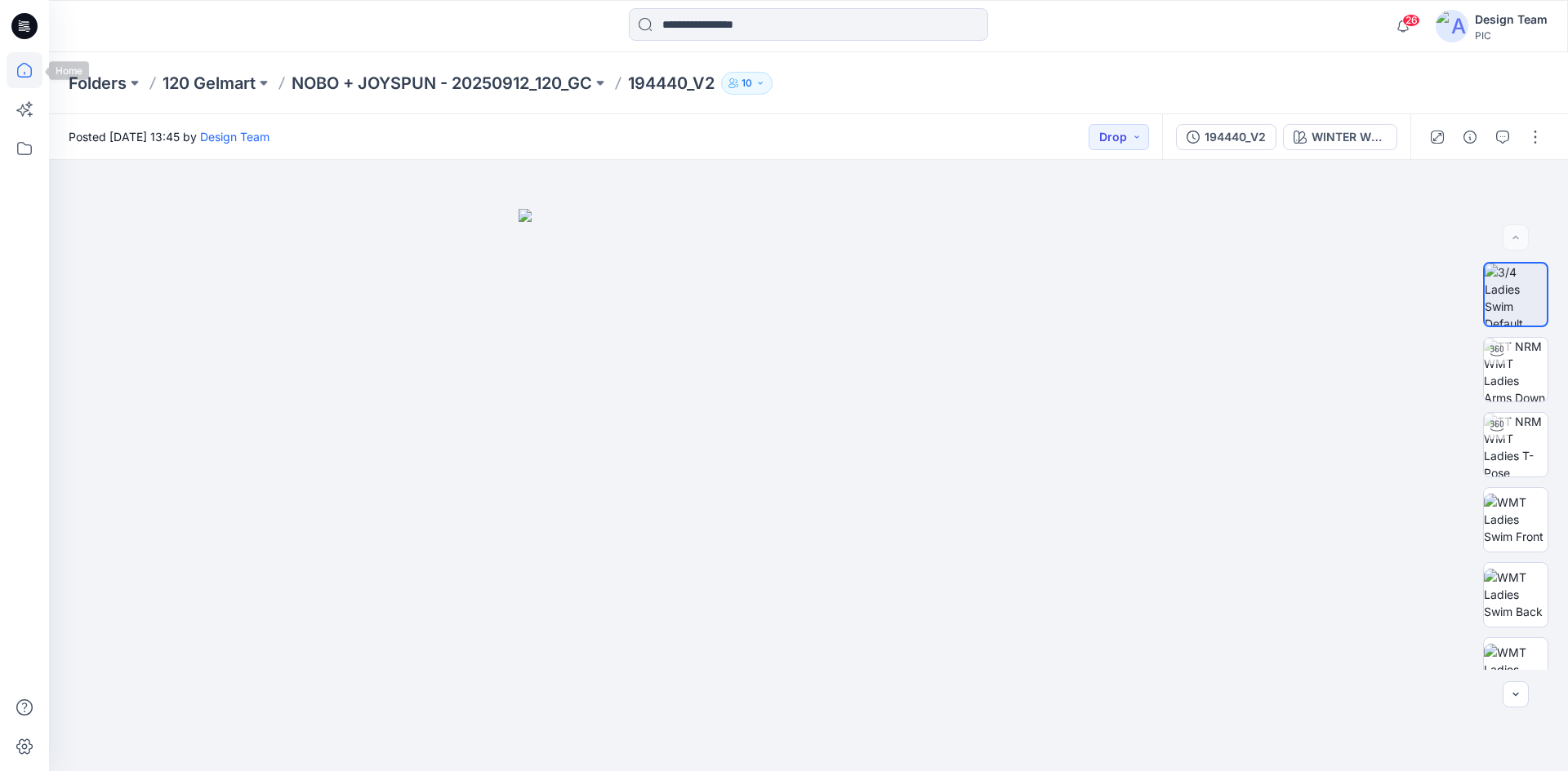
click at [35, 73] on icon at bounding box center [24, 70] width 36 height 36
